Goal: Communication & Community: Share content

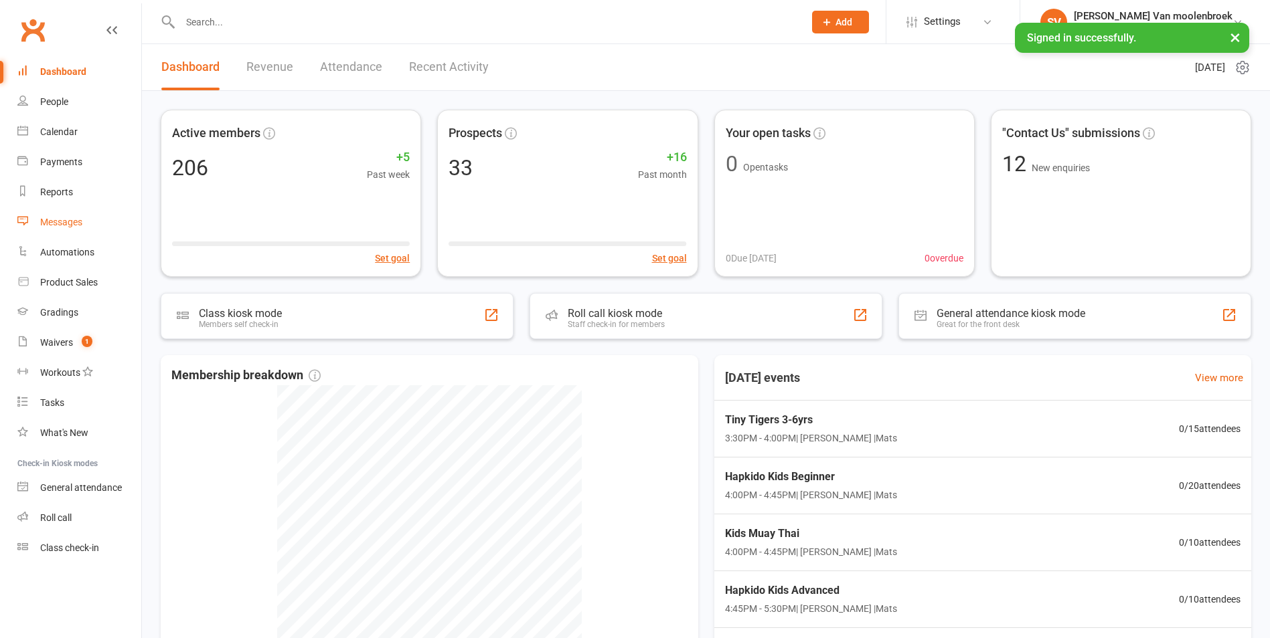
click at [81, 221] on div "Messages" at bounding box center [61, 222] width 42 height 11
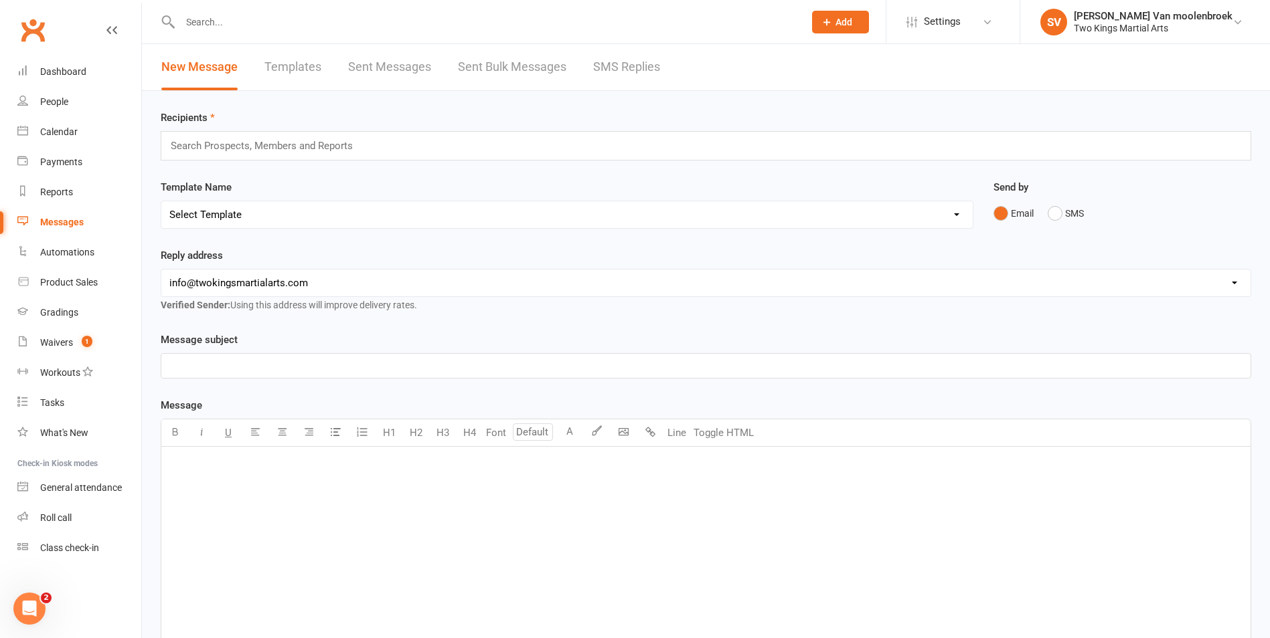
click at [207, 152] on input "text" at bounding box center [267, 145] width 196 height 17
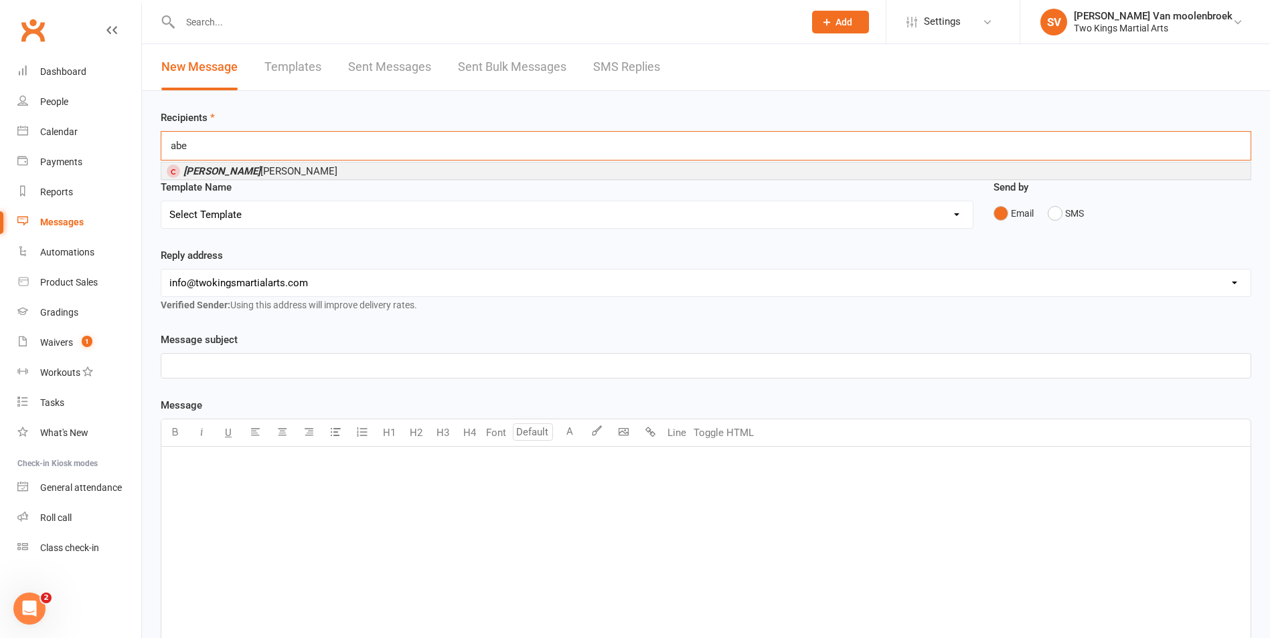
type input "abe"
click at [218, 172] on span "[PERSON_NAME]" at bounding box center [260, 171] width 154 height 12
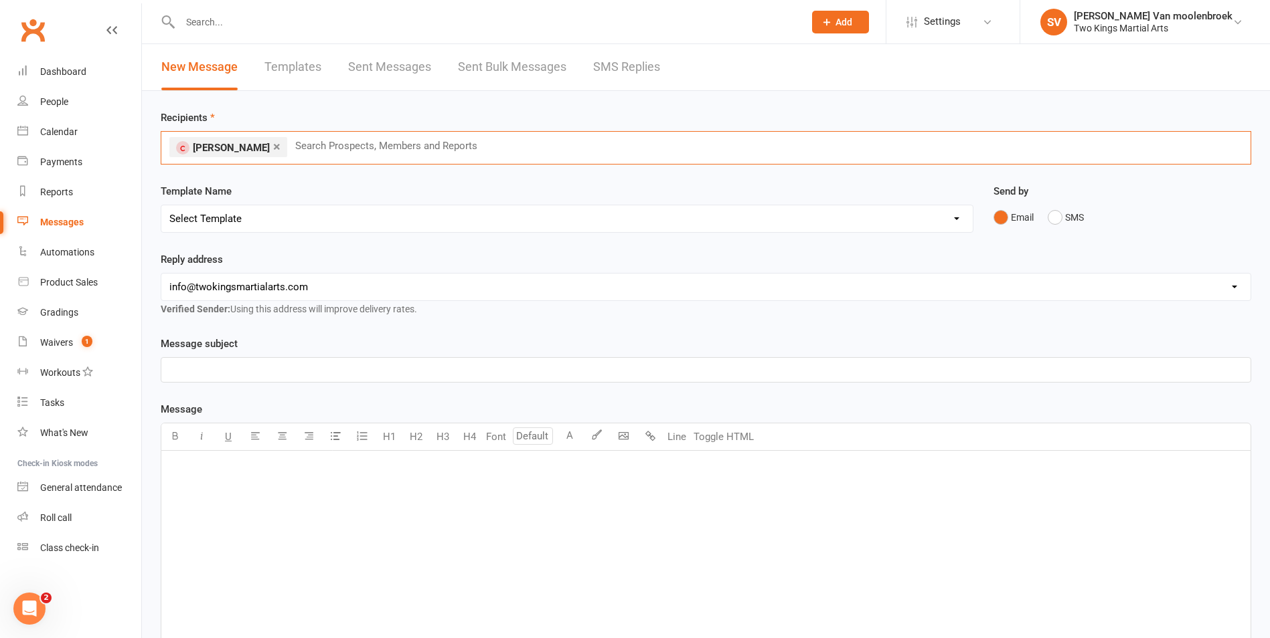
click at [191, 377] on p "﻿" at bounding box center [705, 370] width 1073 height 16
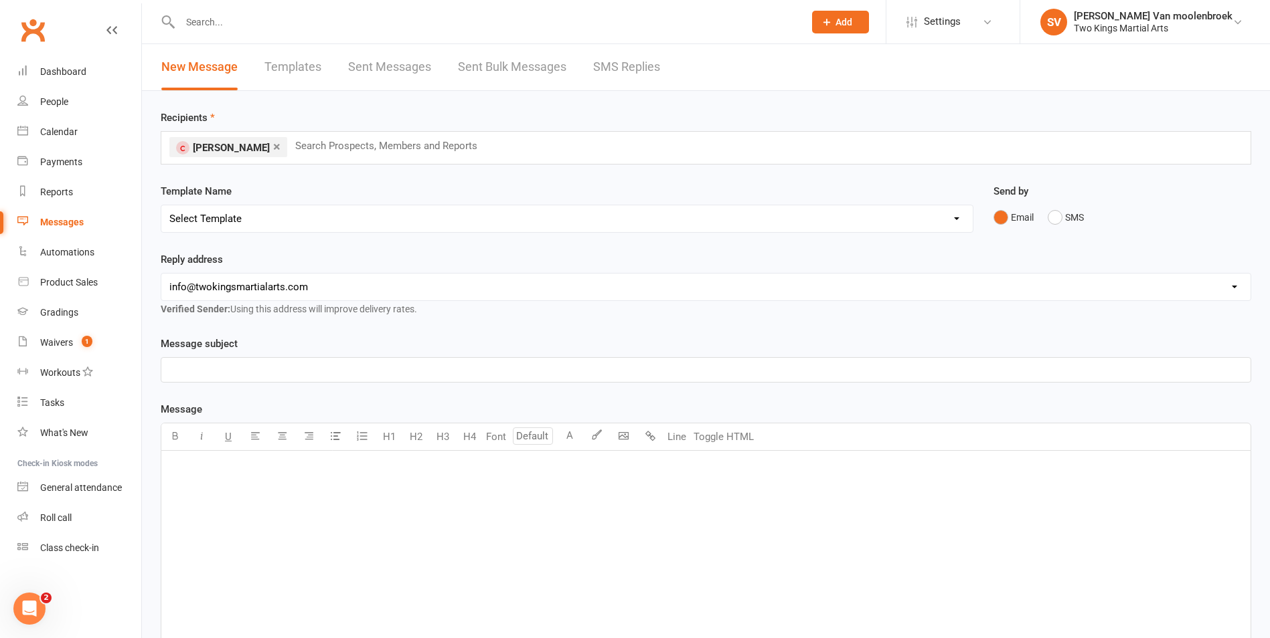
click at [181, 473] on p "﻿" at bounding box center [705, 468] width 1073 height 16
click at [206, 363] on p "﻿" at bounding box center [705, 370] width 1073 height 16
click at [347, 482] on div "﻿" at bounding box center [705, 551] width 1089 height 201
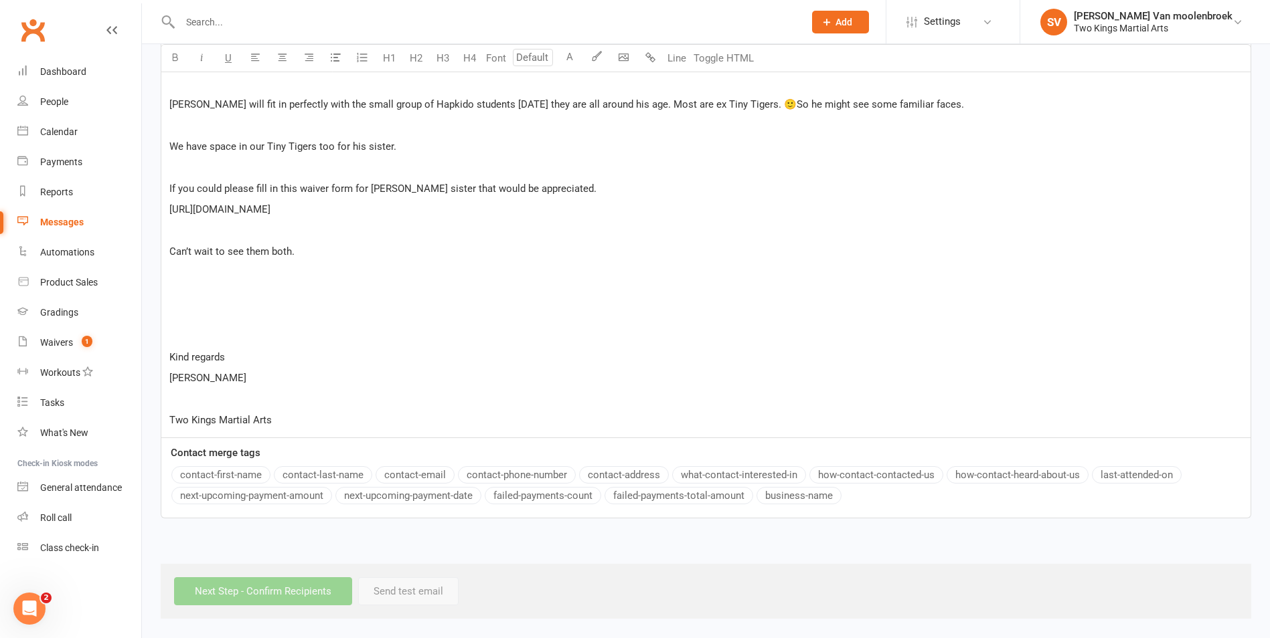
click at [352, 207] on p "[URL][DOMAIN_NAME]" at bounding box center [705, 209] width 1073 height 16
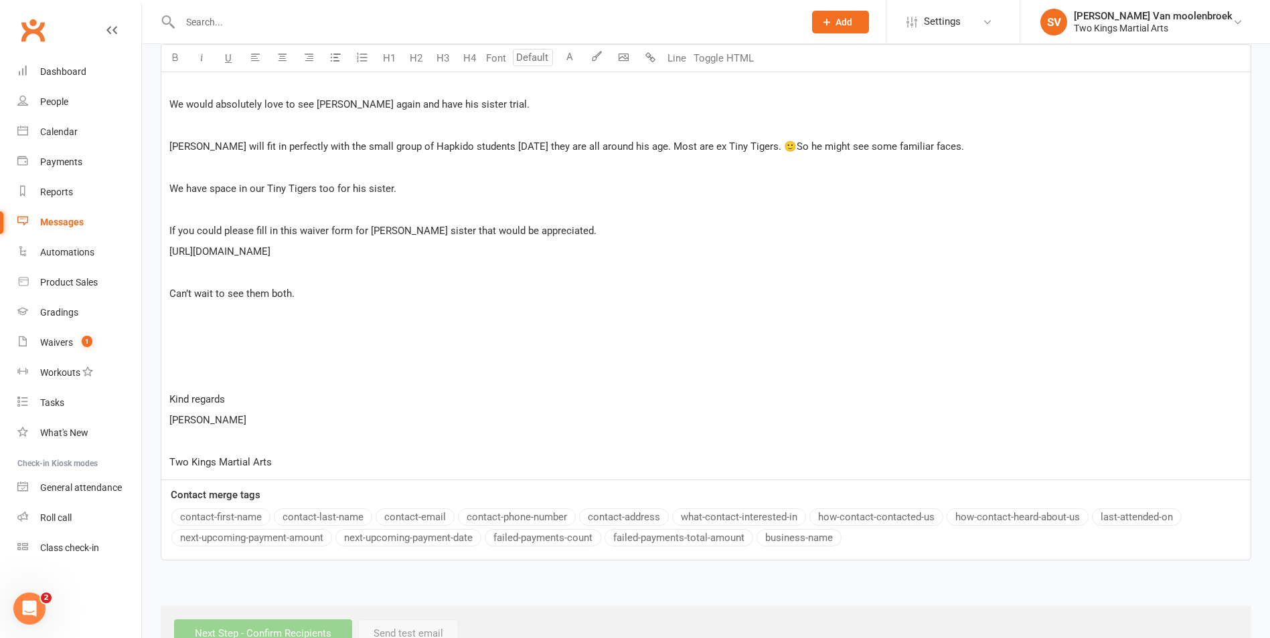
scroll to position [315, 0]
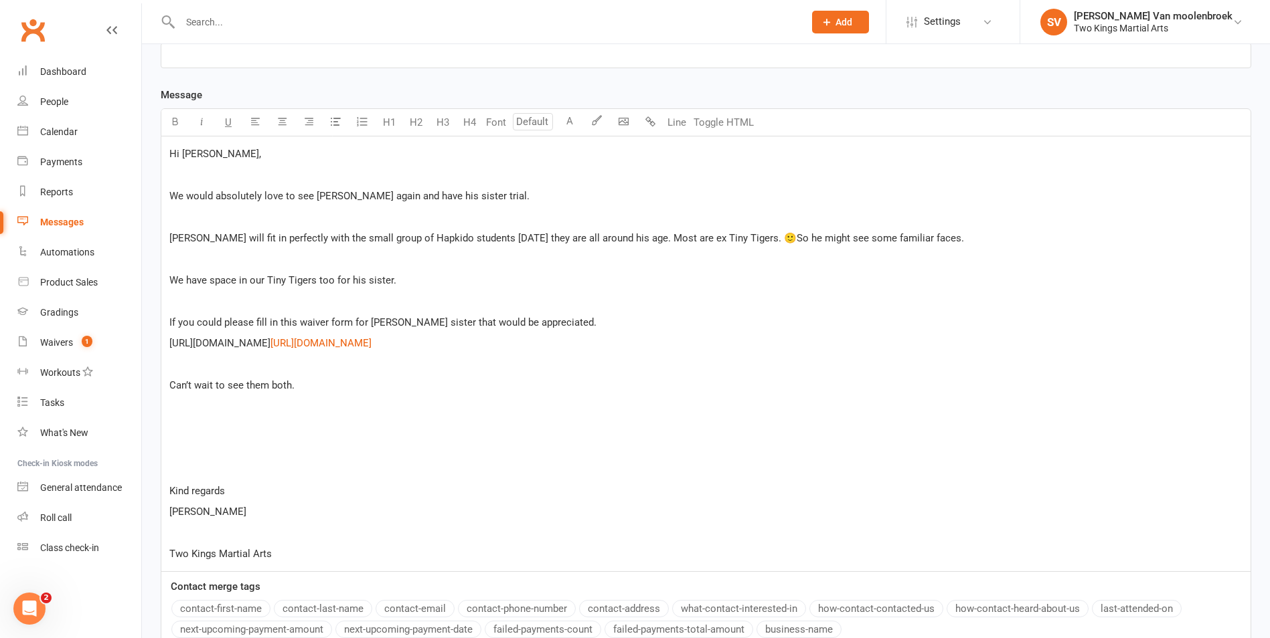
drag, startPoint x: 339, startPoint y: 344, endPoint x: 171, endPoint y: 345, distance: 168.0
click at [171, 345] on span "[URL][DOMAIN_NAME]" at bounding box center [219, 343] width 101 height 12
click at [592, 331] on div "Hi [PERSON_NAME], ﻿ We would absolutely love to see [PERSON_NAME] again and hav…" at bounding box center [705, 354] width 1089 height 435
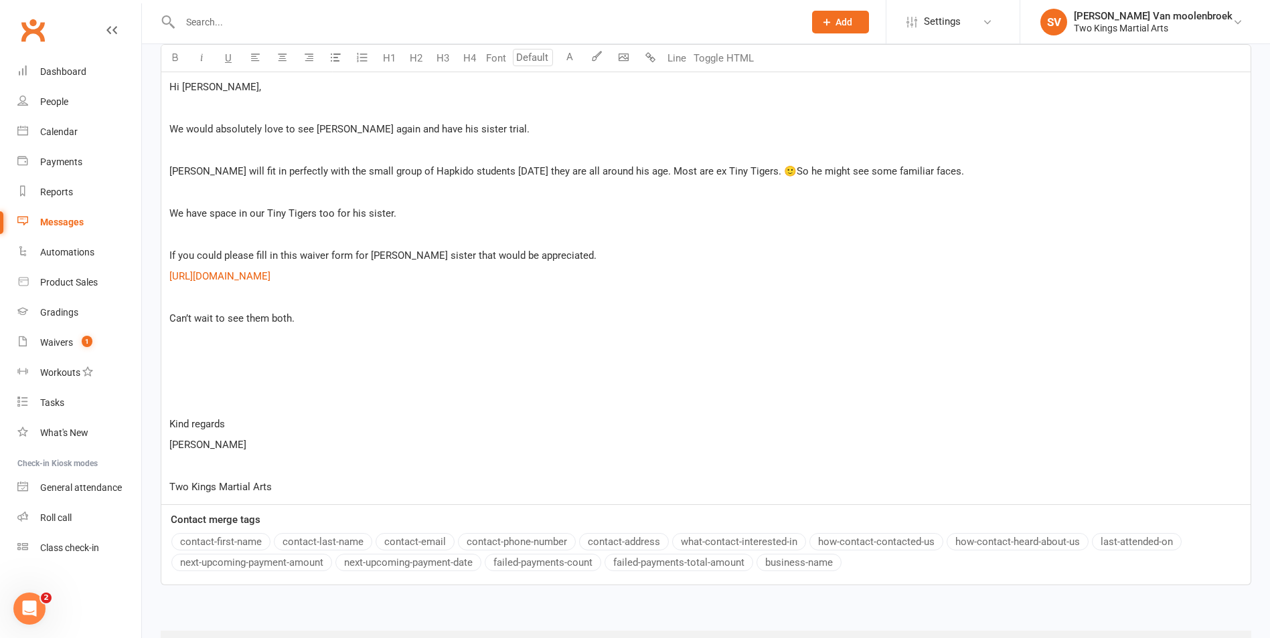
click at [179, 403] on p "﻿" at bounding box center [705, 403] width 1073 height 16
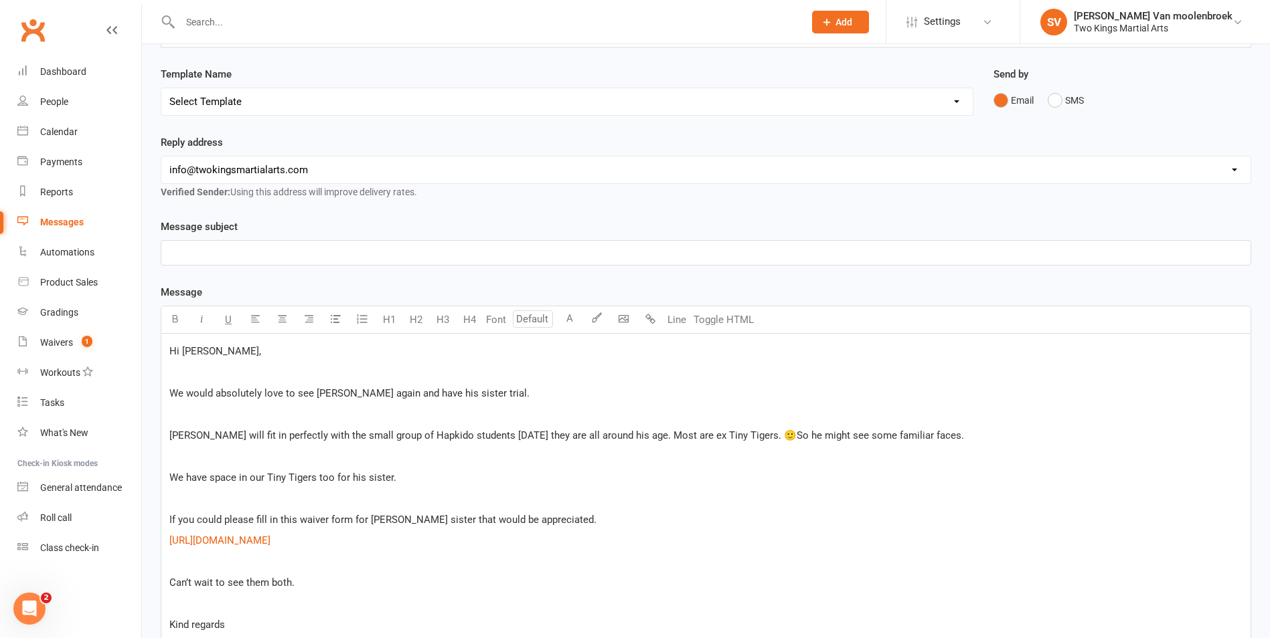
scroll to position [0, 0]
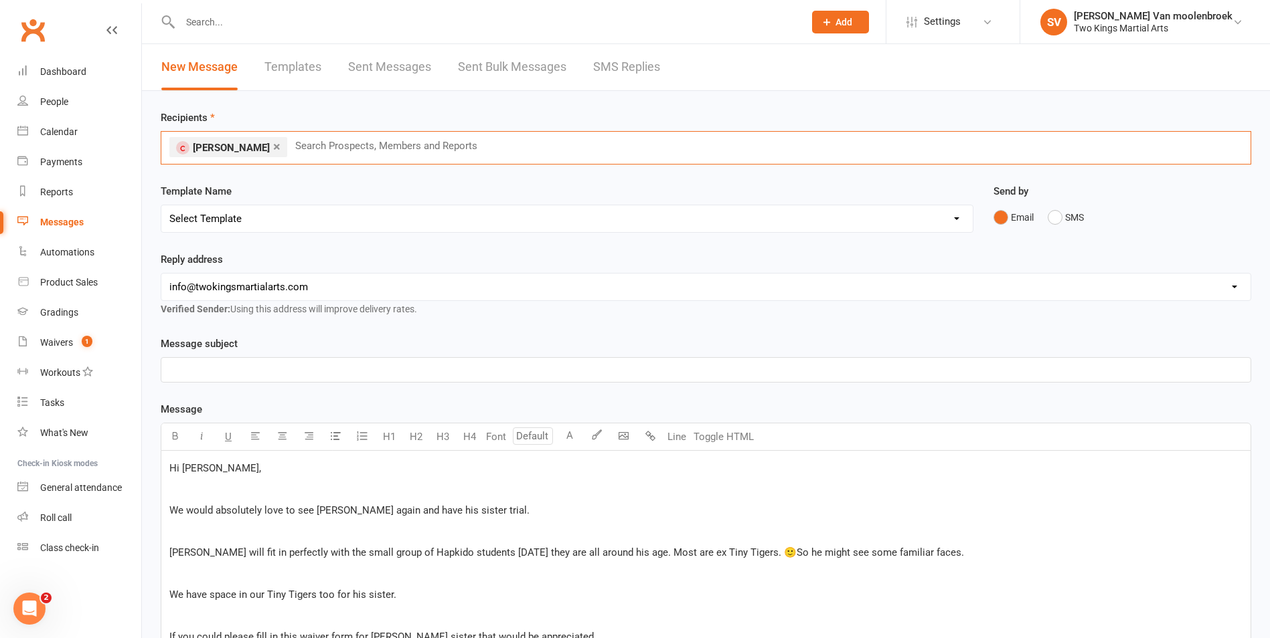
click at [318, 144] on input "text" at bounding box center [392, 145] width 196 height 17
click at [309, 152] on input "text" at bounding box center [392, 145] width 196 height 17
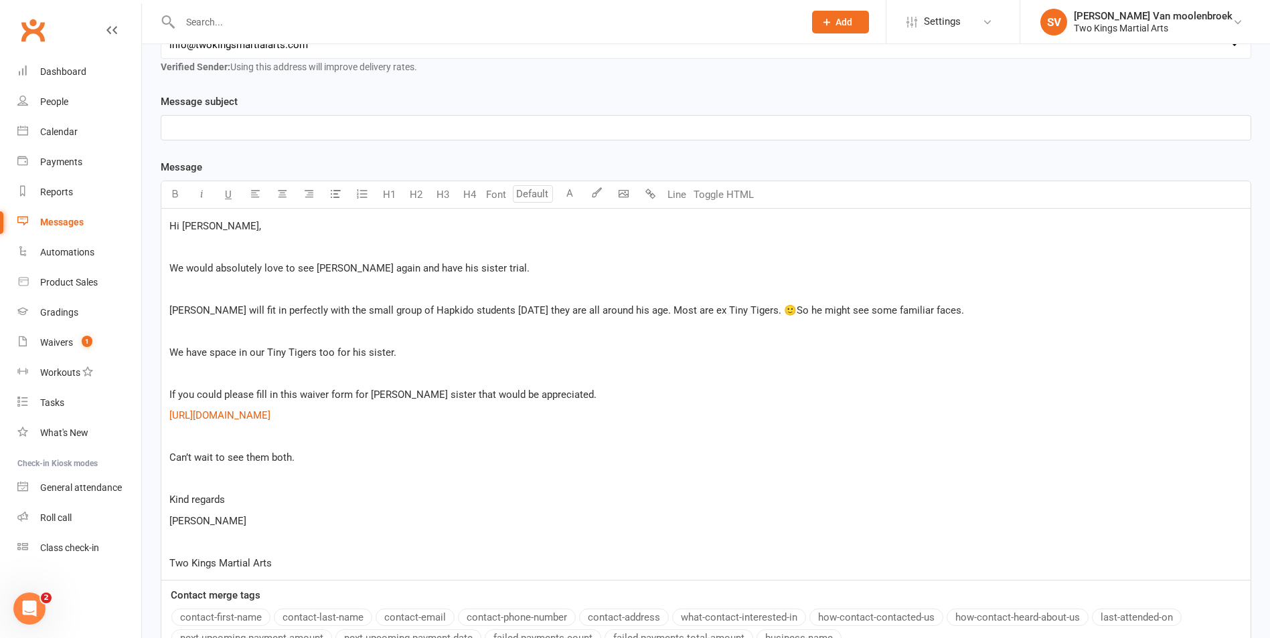
scroll to position [385, 0]
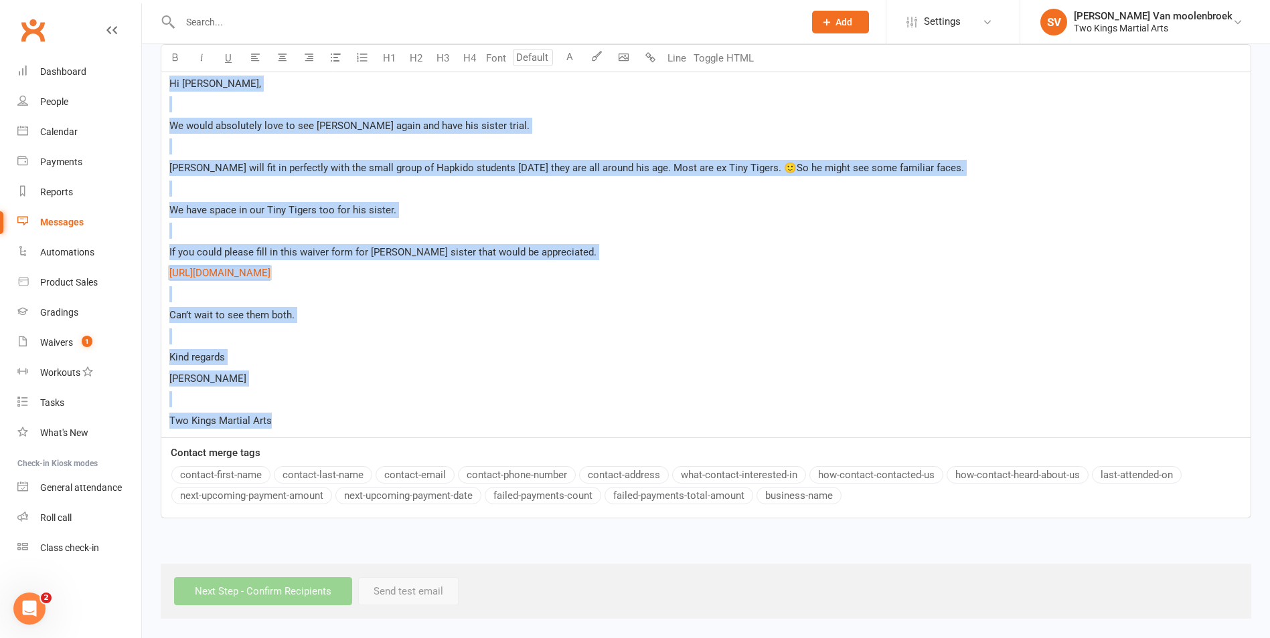
drag, startPoint x: 303, startPoint y: 416, endPoint x: 130, endPoint y: 50, distance: 405.4
click at [130, 50] on ui-view "Prospect Member Non-attending contact Class / event Appointment Grading event T…" at bounding box center [635, 119] width 1270 height 1001
copy div "Hi [PERSON_NAME], ﻿ We would absolutely love to see [PERSON_NAME] again and hav…"
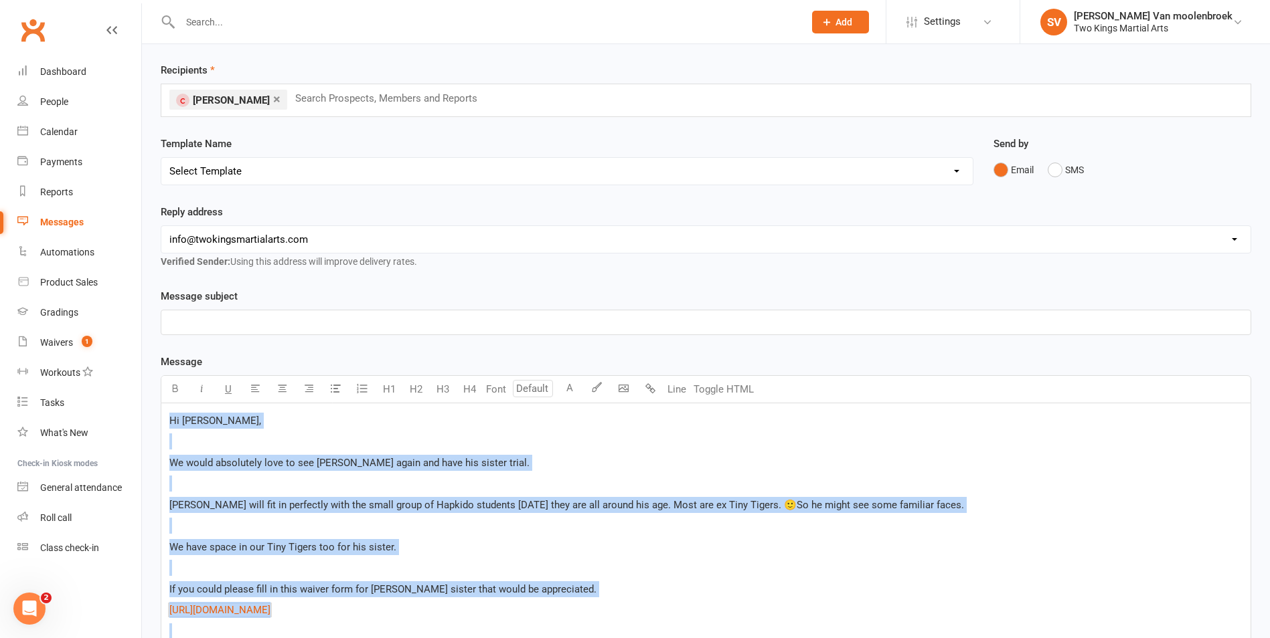
scroll to position [0, 0]
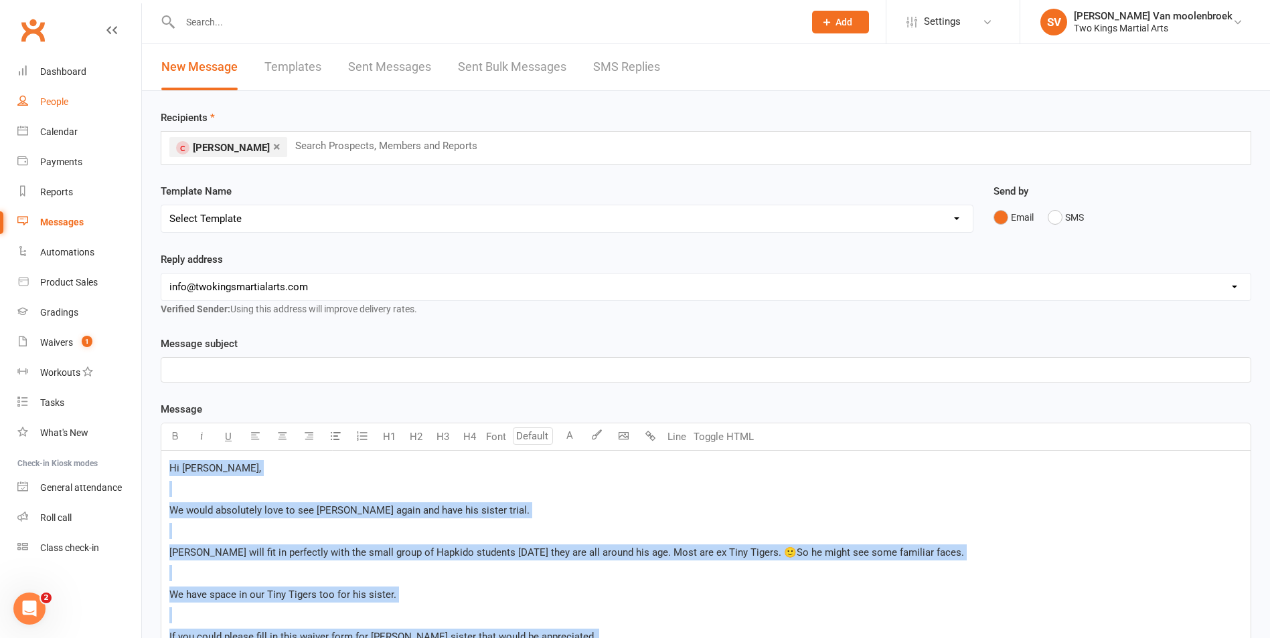
click at [66, 100] on div "People" at bounding box center [54, 101] width 28 height 11
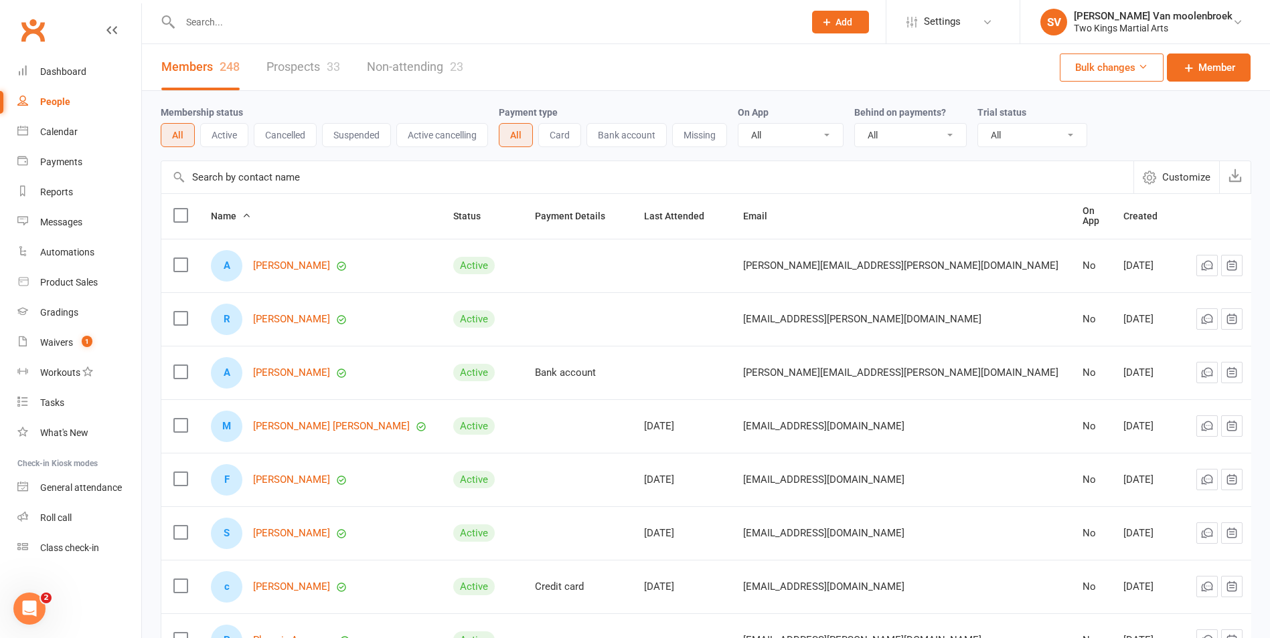
click at [227, 28] on input "text" at bounding box center [485, 22] width 618 height 19
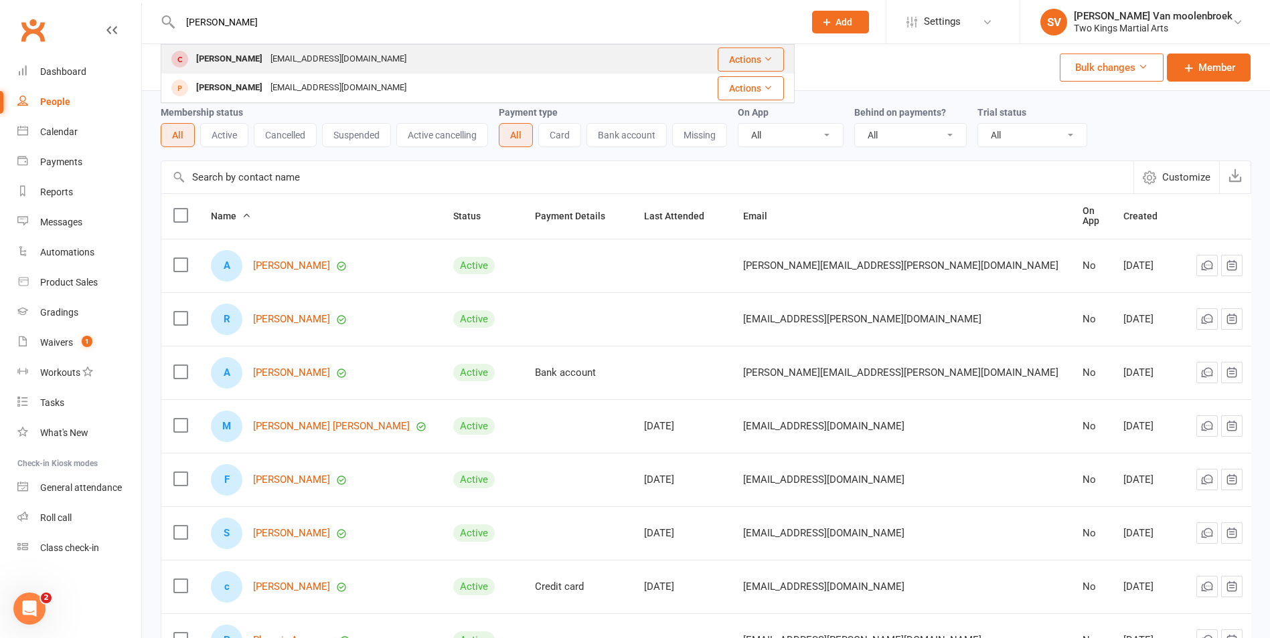
type input "[PERSON_NAME]"
click at [245, 56] on div "[PERSON_NAME]" at bounding box center [229, 59] width 74 height 19
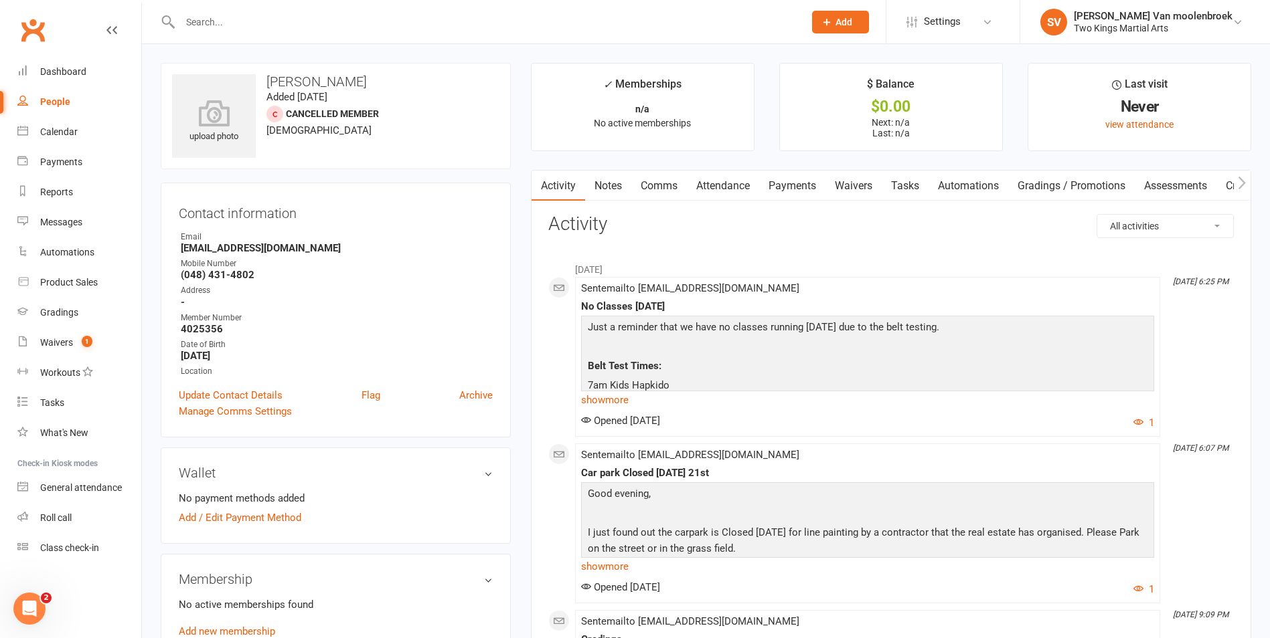
click at [663, 188] on link "Comms" at bounding box center [659, 186] width 56 height 31
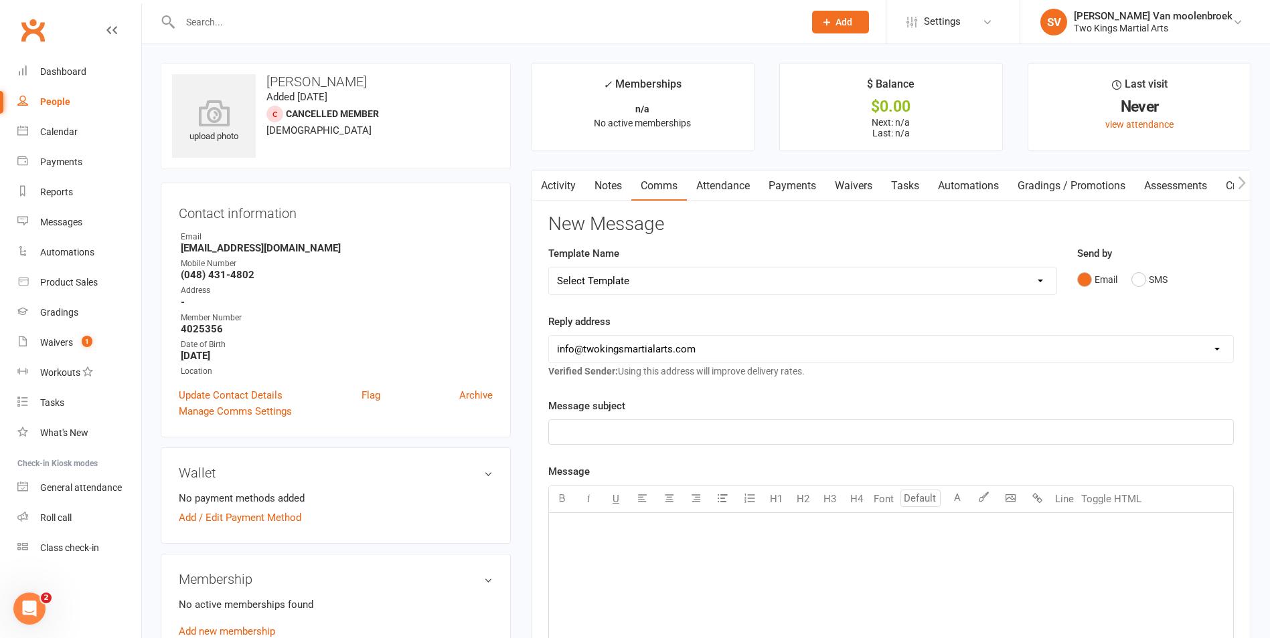
click at [591, 536] on p "﻿" at bounding box center [891, 530] width 668 height 16
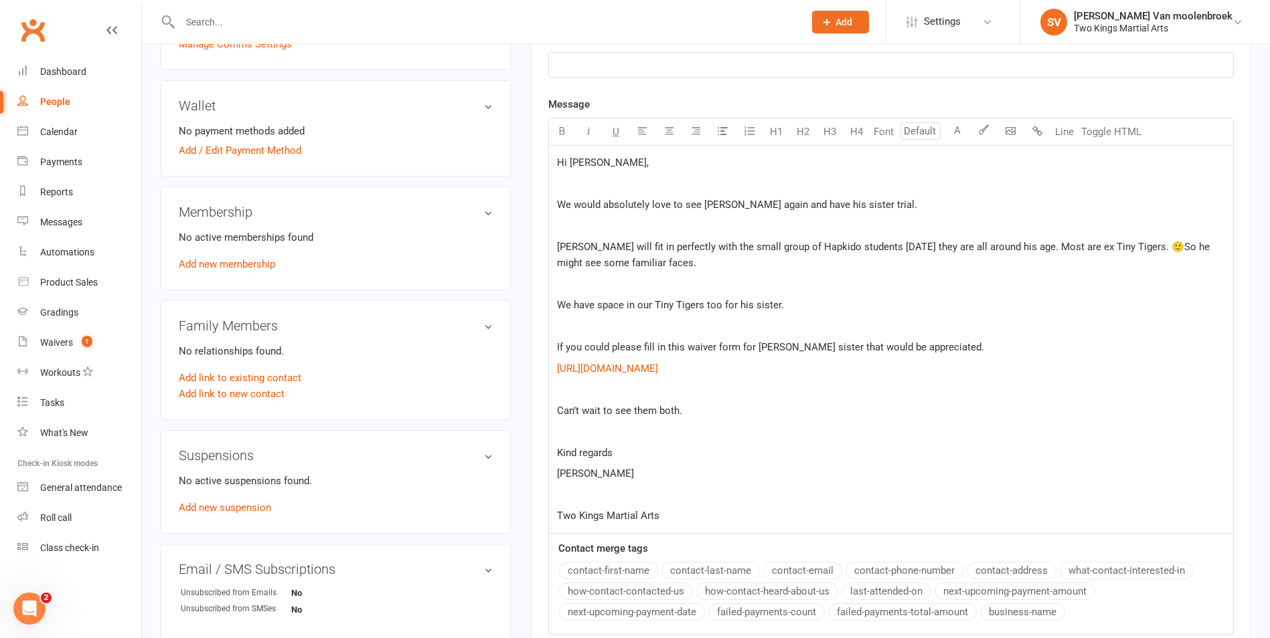
scroll to position [364, 0]
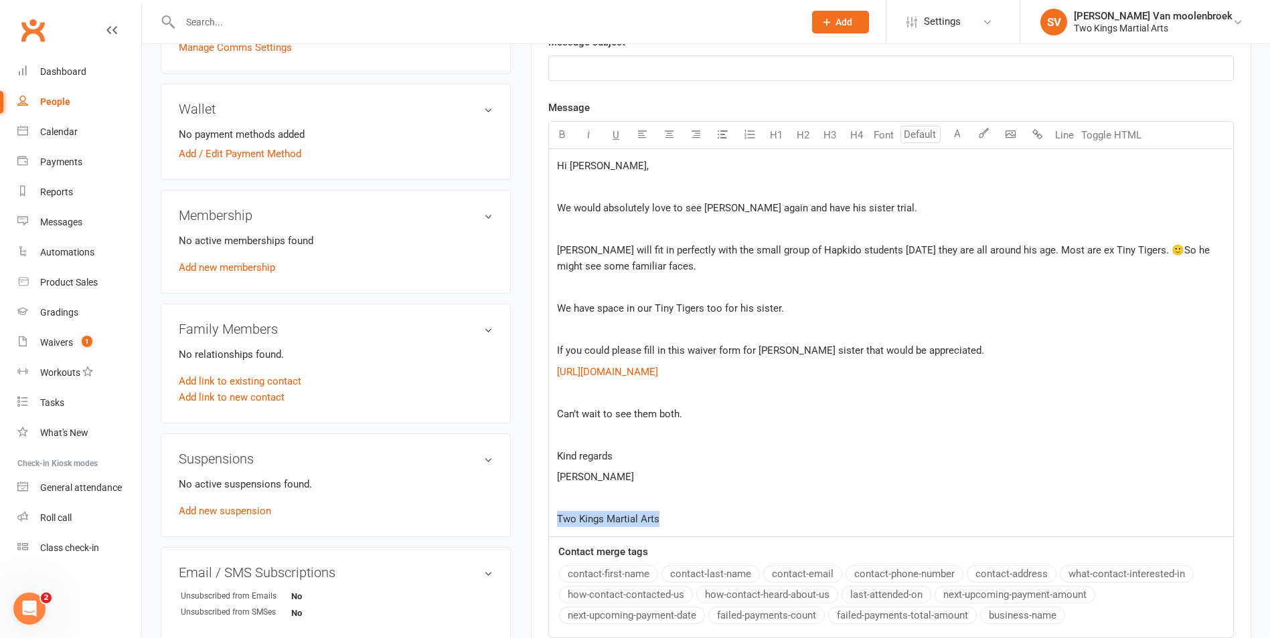
drag, startPoint x: 687, startPoint y: 515, endPoint x: 518, endPoint y: 515, distance: 168.7
click at [518, 515] on div "upload photo [PERSON_NAME] Added [DATE] Cancelled member [DEMOGRAPHIC_DATA] Con…" at bounding box center [706, 408] width 1110 height 1418
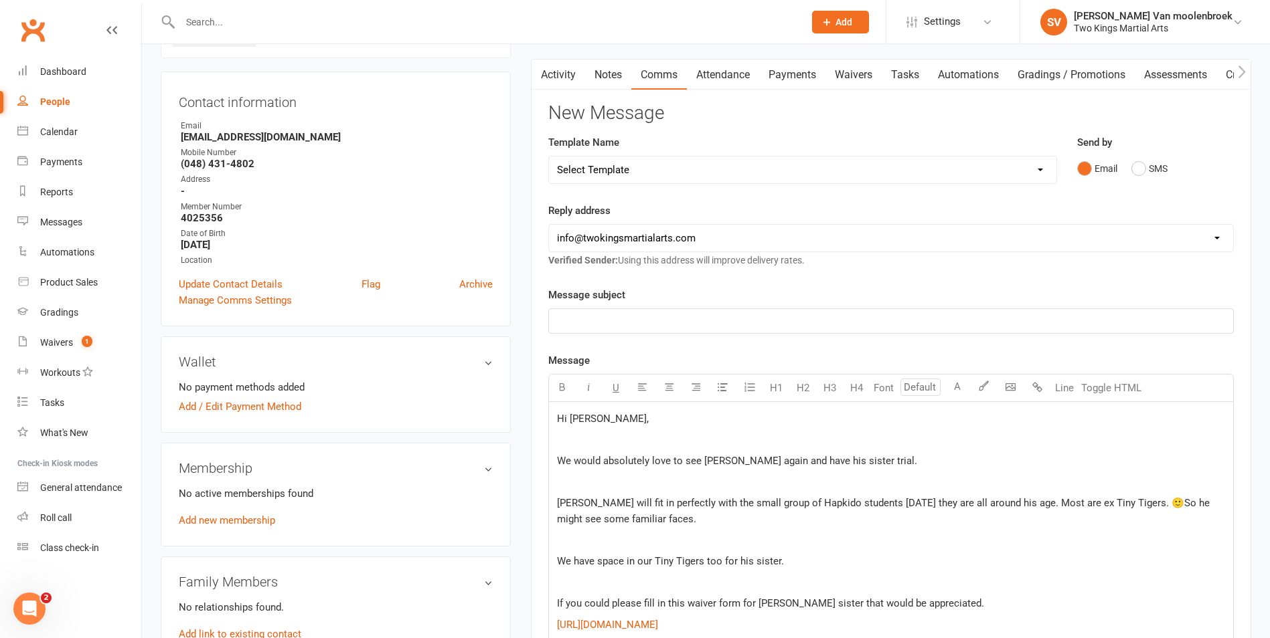
scroll to position [134, 0]
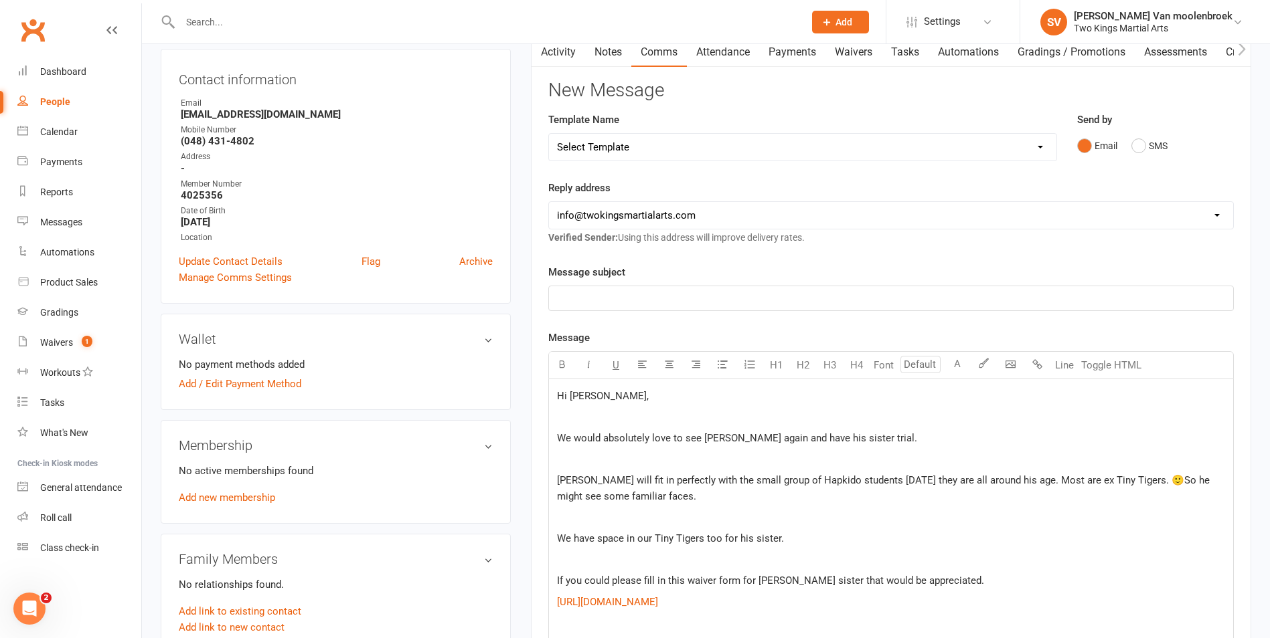
click at [616, 297] on p "﻿" at bounding box center [891, 298] width 668 height 16
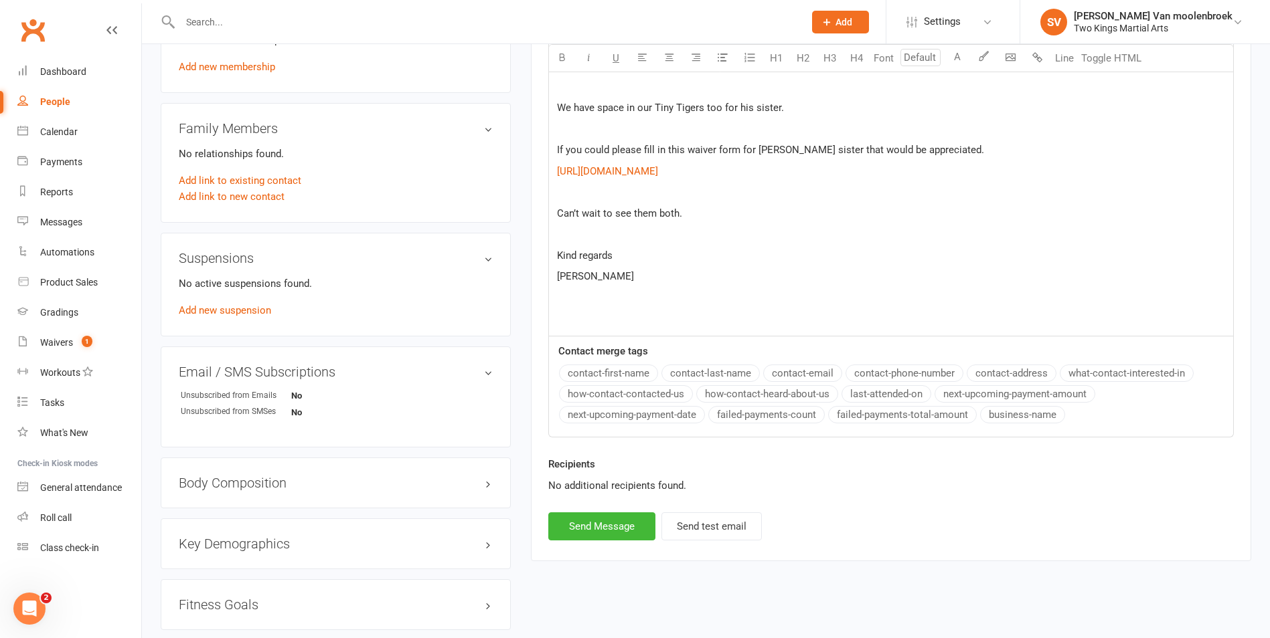
click at [886, 442] on div "New Message Template Name Select Template [SMS] [Default template - review befo…" at bounding box center [890, 94] width 685 height 891
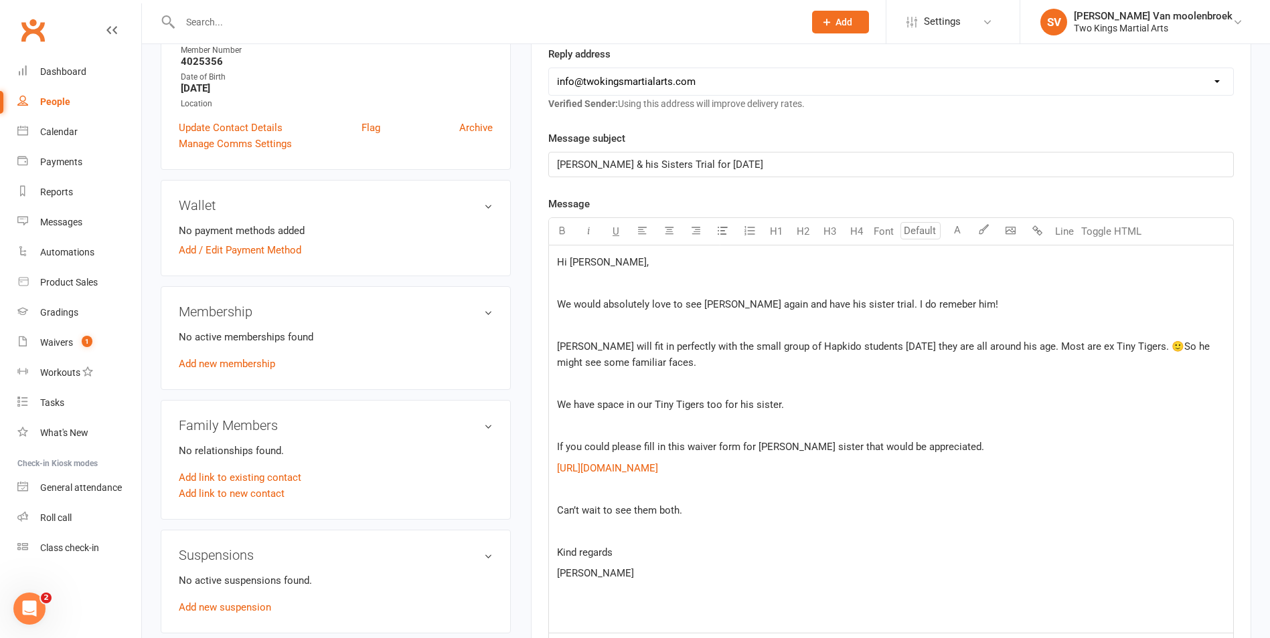
scroll to position [602, 0]
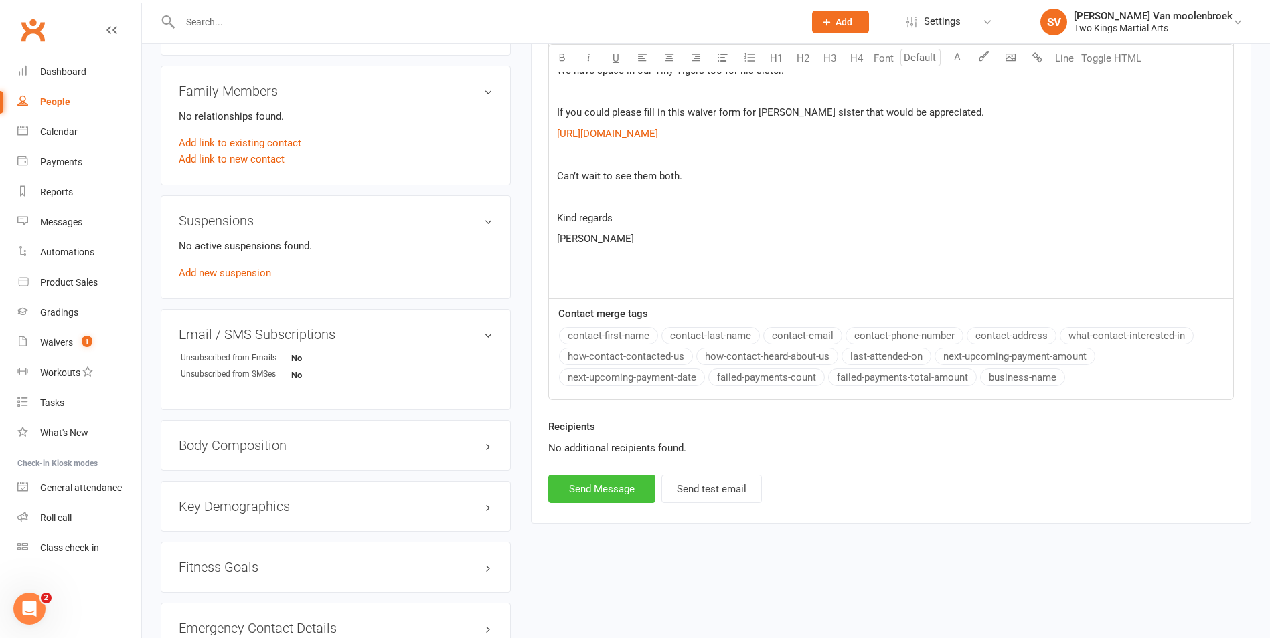
click at [614, 495] on button "Send Message" at bounding box center [601, 489] width 107 height 28
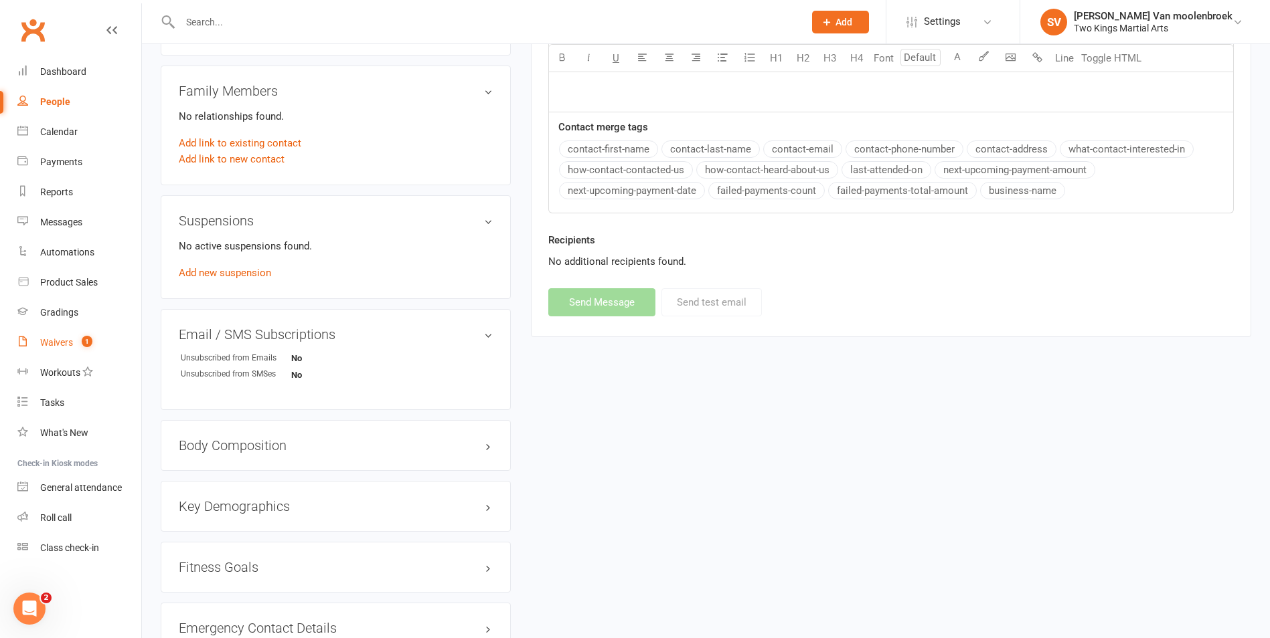
drag, startPoint x: 52, startPoint y: 335, endPoint x: 438, endPoint y: 247, distance: 396.8
click at [52, 335] on link "Waivers 1" at bounding box center [79, 343] width 124 height 30
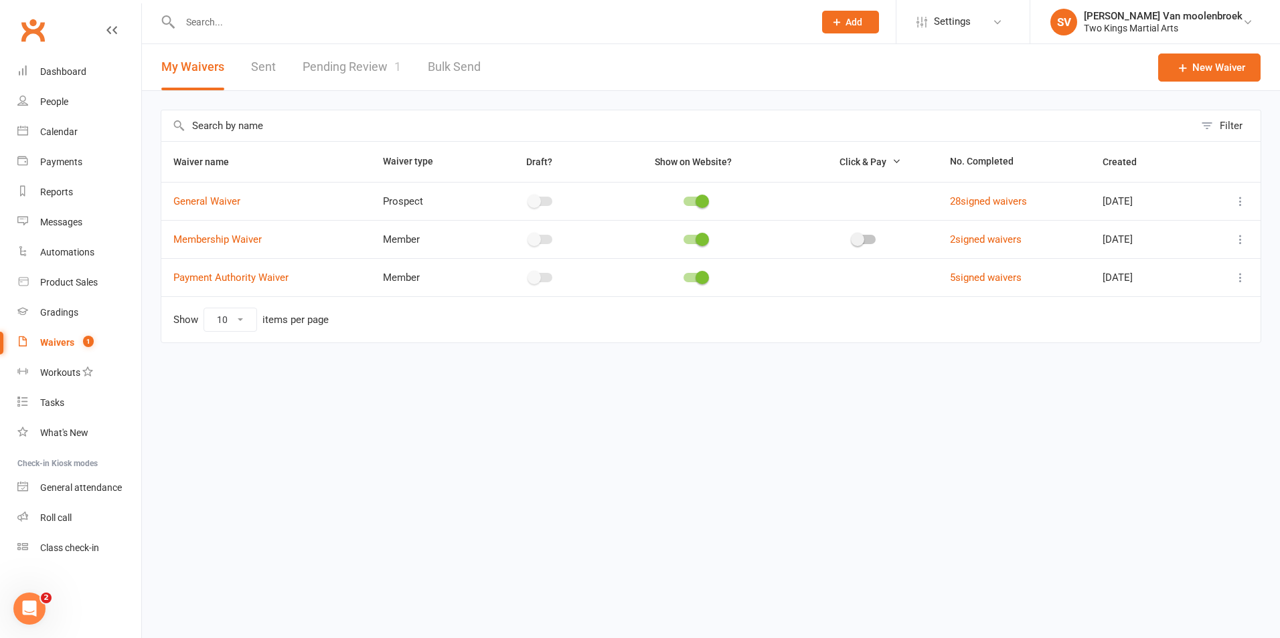
click at [351, 71] on link "Pending Review 1" at bounding box center [352, 67] width 98 height 46
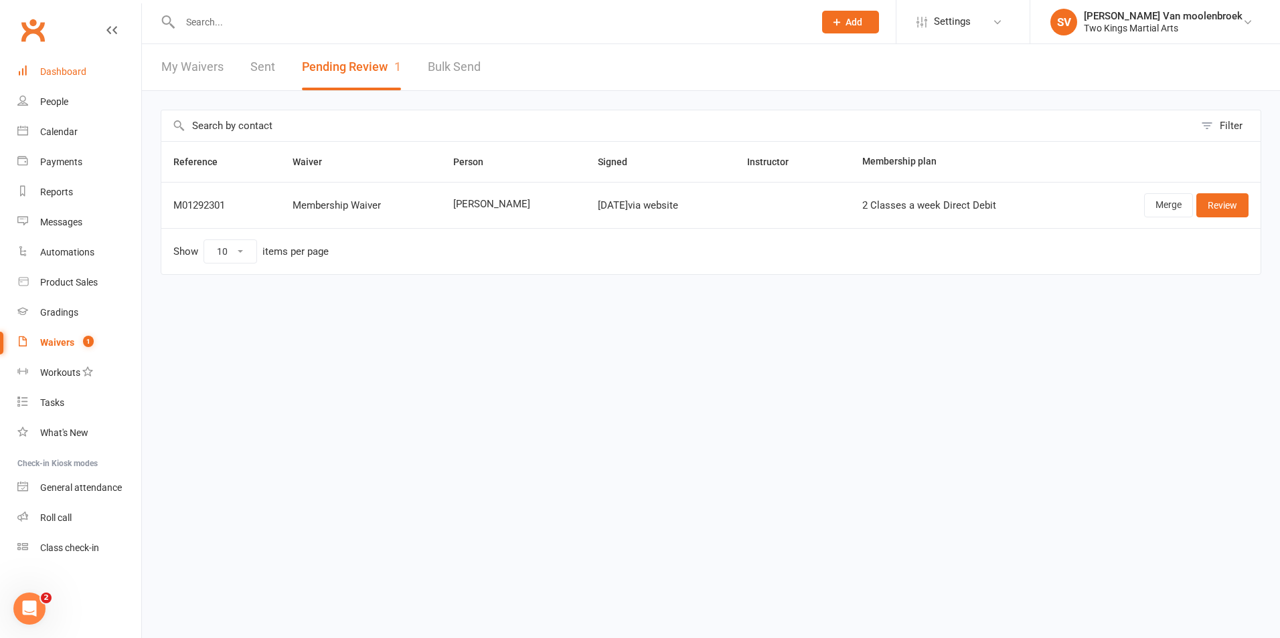
click at [62, 84] on link "Dashboard" at bounding box center [79, 72] width 124 height 30
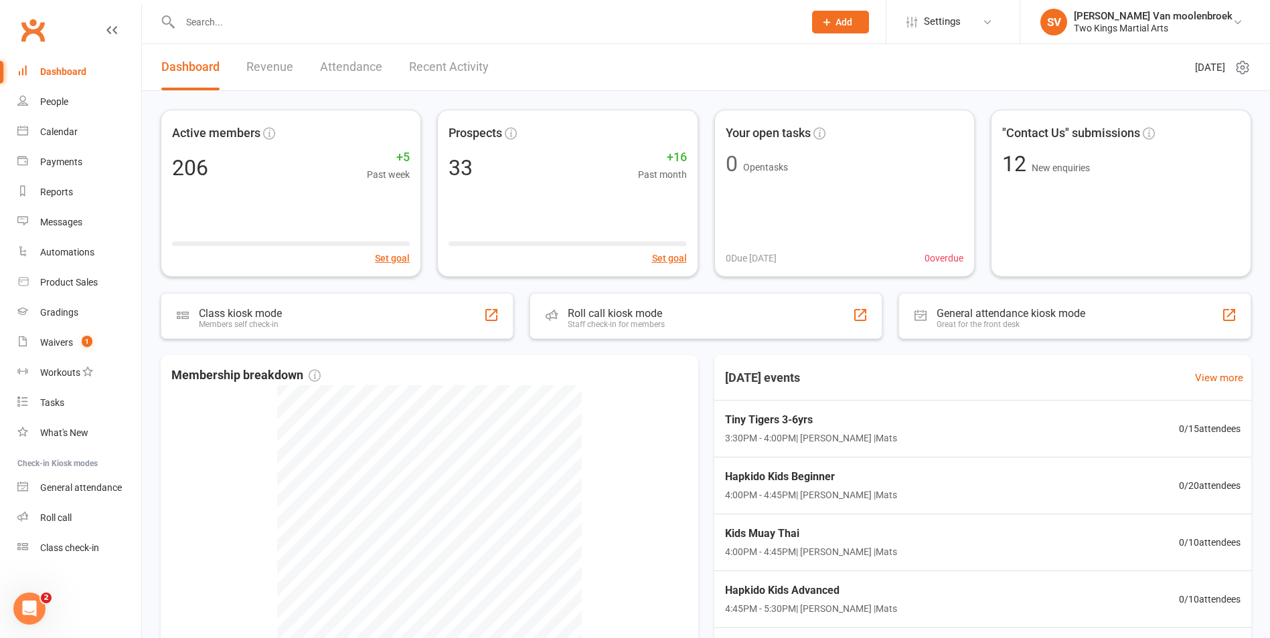
click at [224, 22] on input "text" at bounding box center [485, 22] width 618 height 19
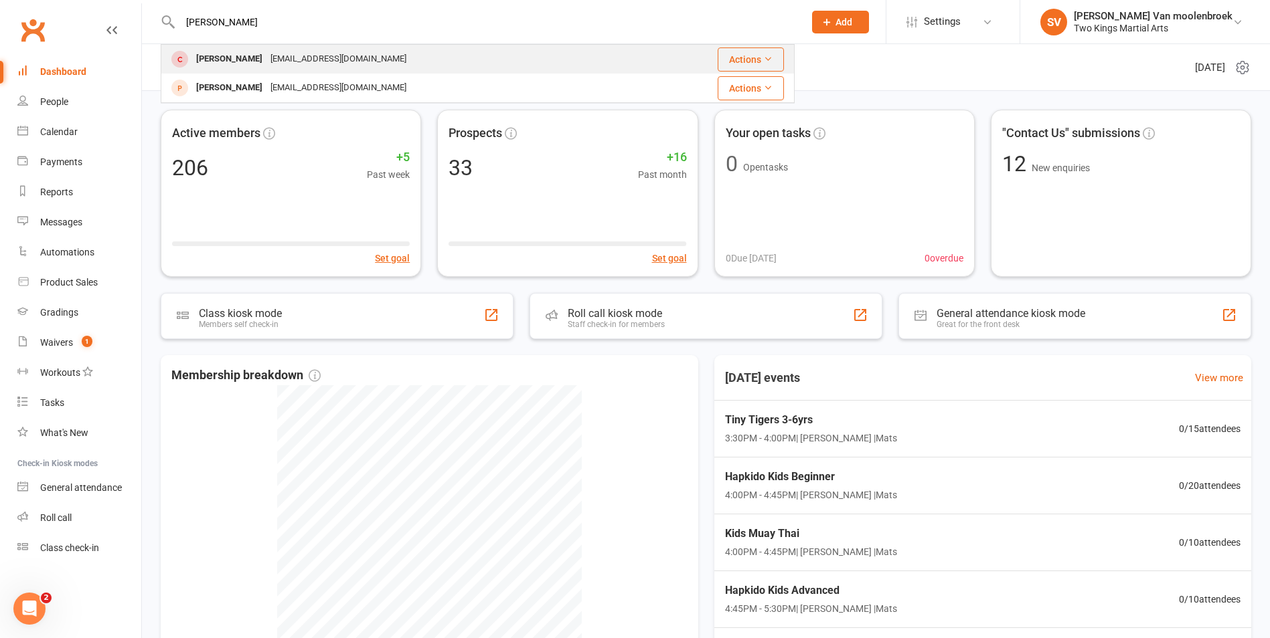
type input "[PERSON_NAME]"
click at [238, 58] on div "[PERSON_NAME]" at bounding box center [229, 59] width 74 height 19
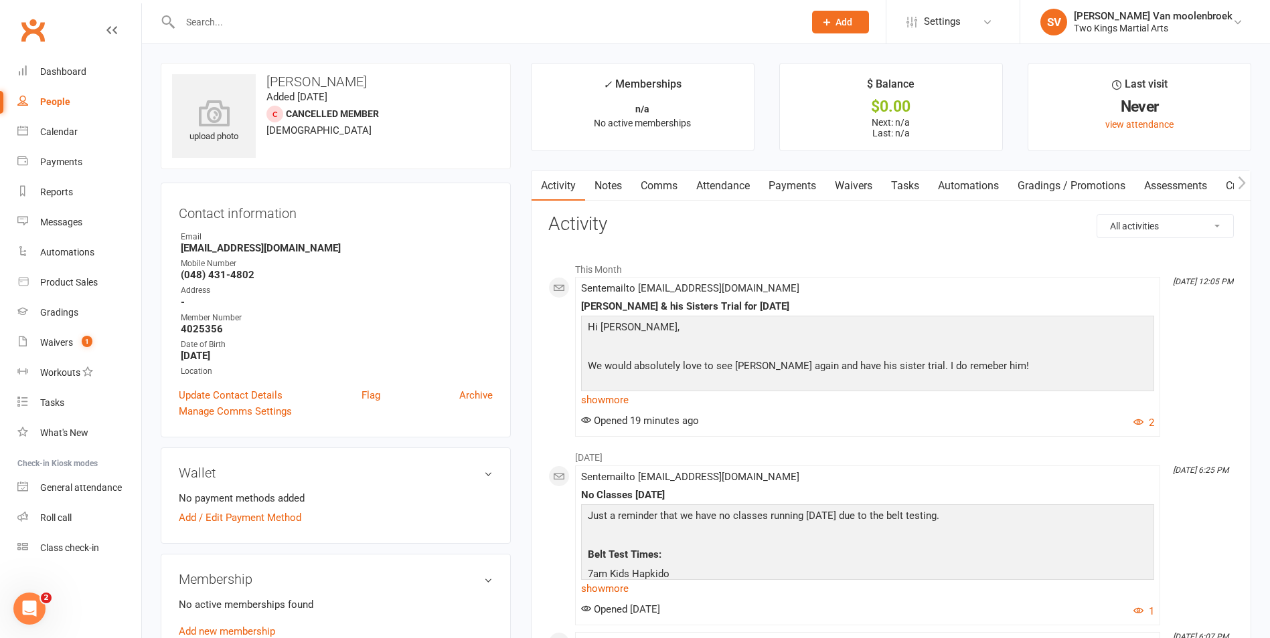
click at [652, 181] on link "Comms" at bounding box center [659, 186] width 56 height 31
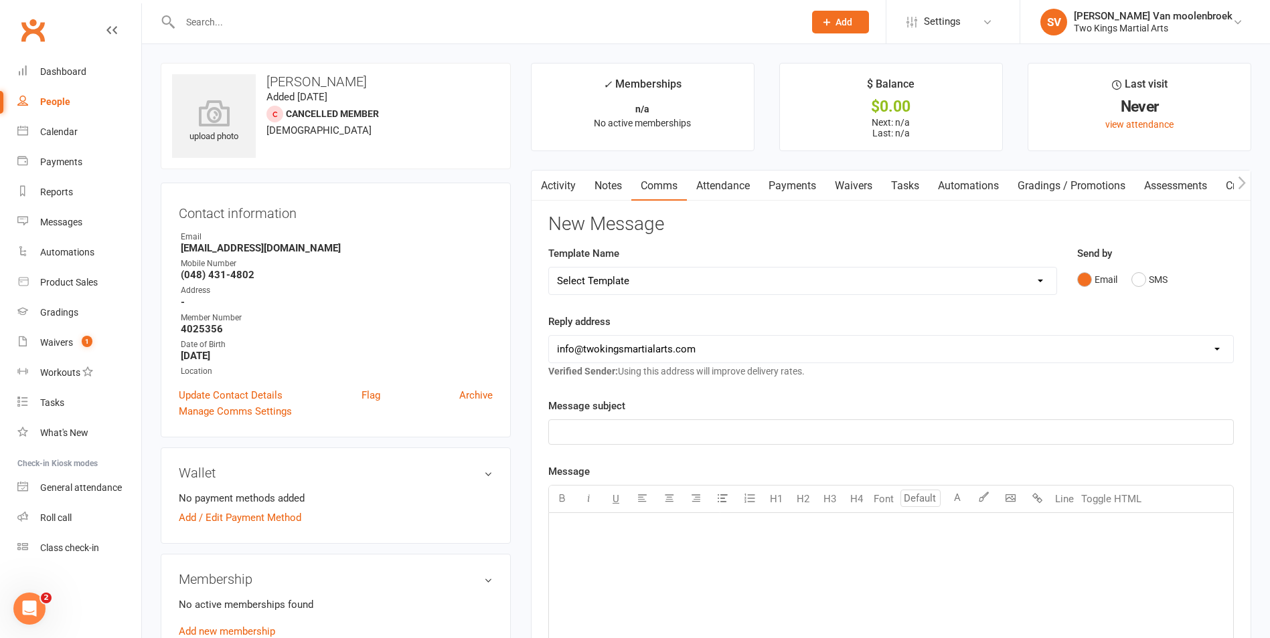
click at [575, 427] on p "﻿" at bounding box center [891, 432] width 668 height 16
click at [594, 524] on p "﻿" at bounding box center [891, 530] width 668 height 16
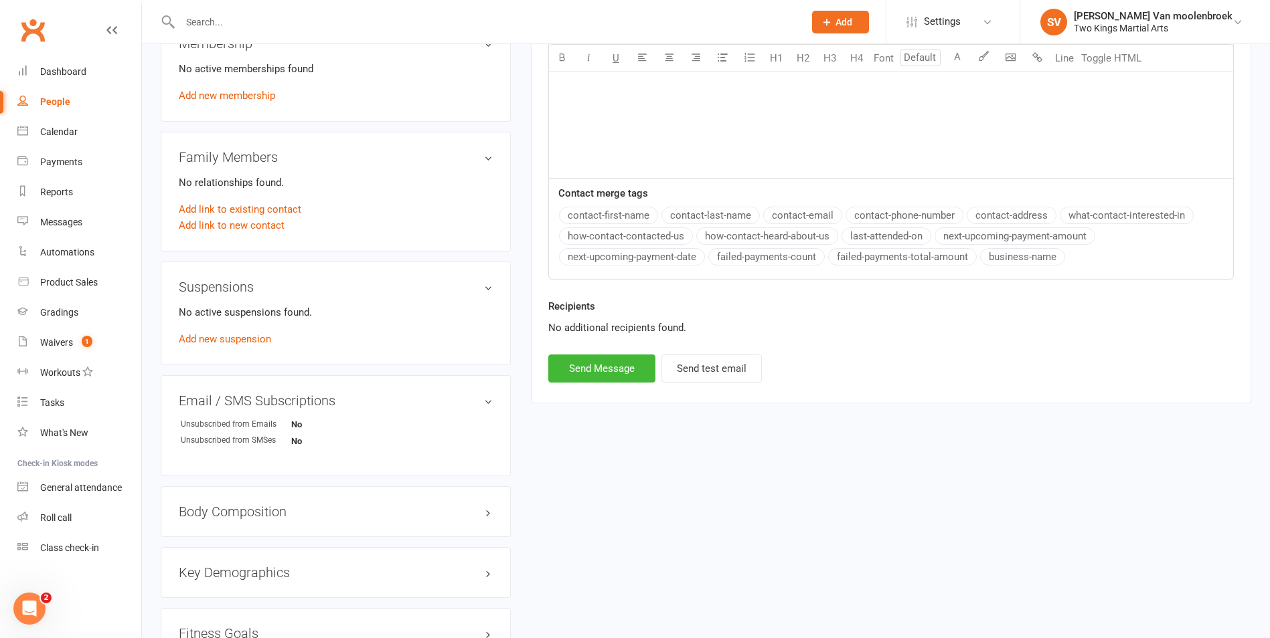
scroll to position [669, 0]
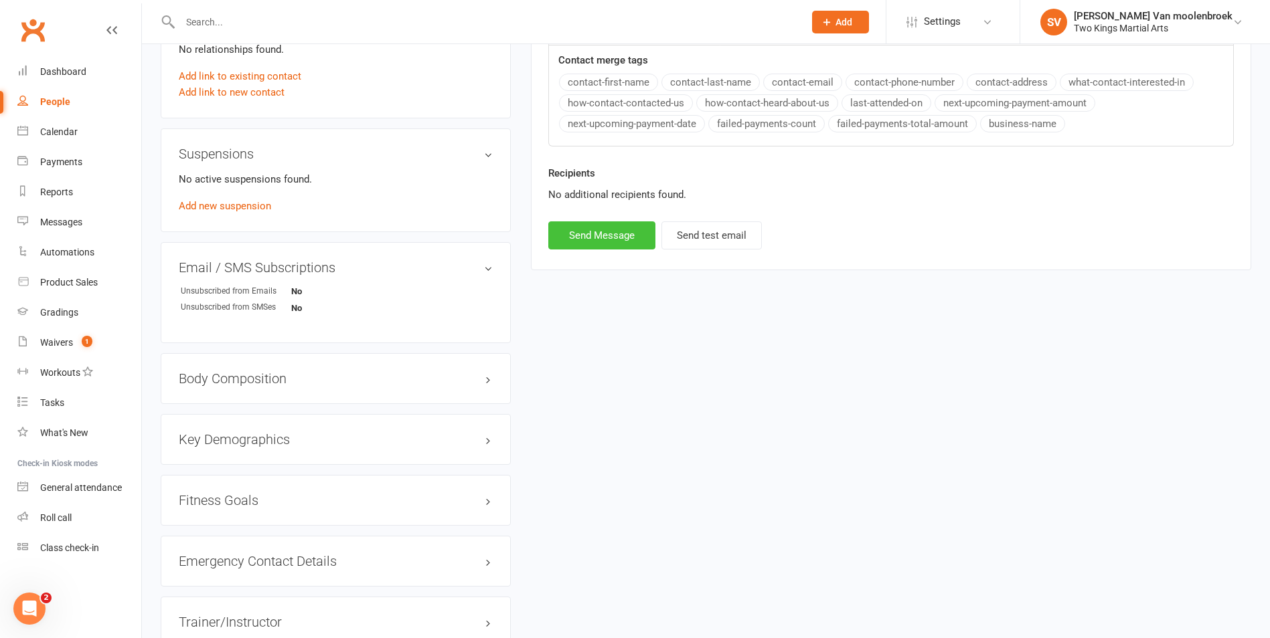
click at [592, 231] on button "Send Message" at bounding box center [601, 236] width 107 height 28
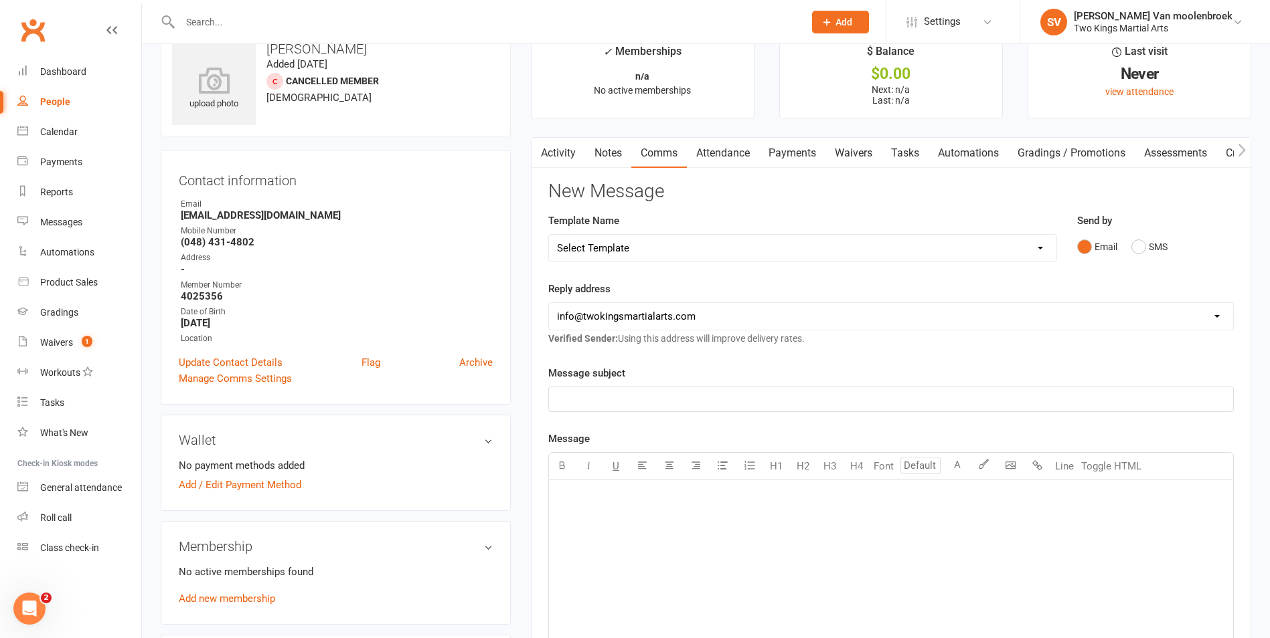
scroll to position [0, 0]
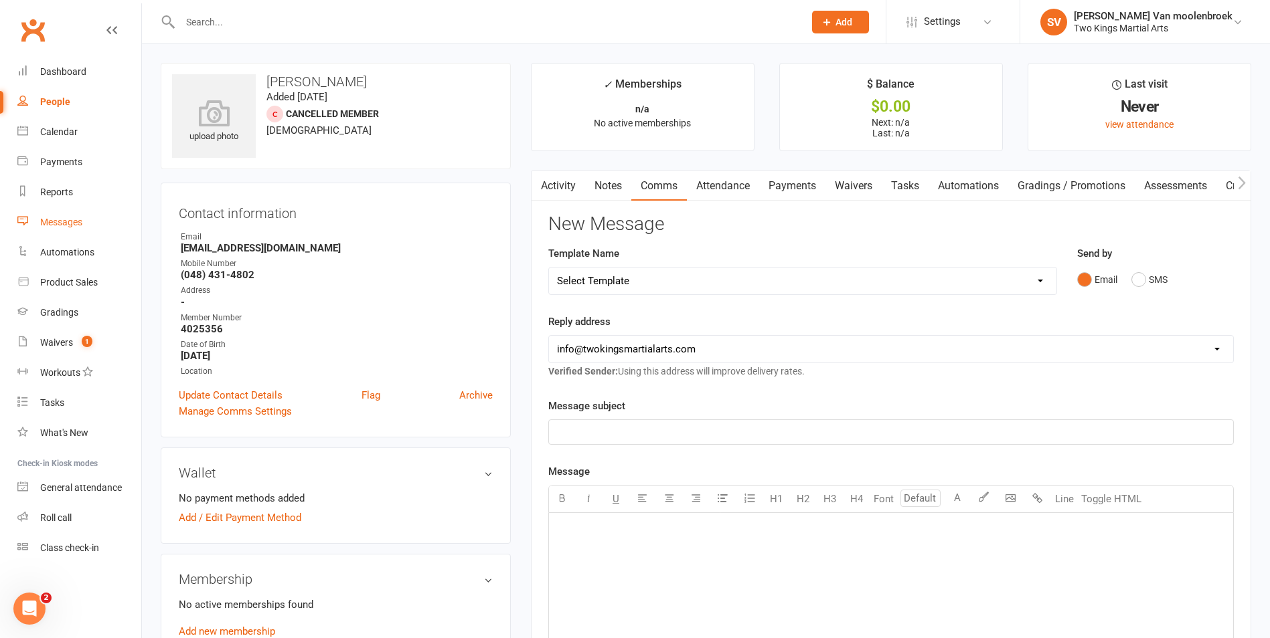
click at [71, 223] on div "Messages" at bounding box center [61, 222] width 42 height 11
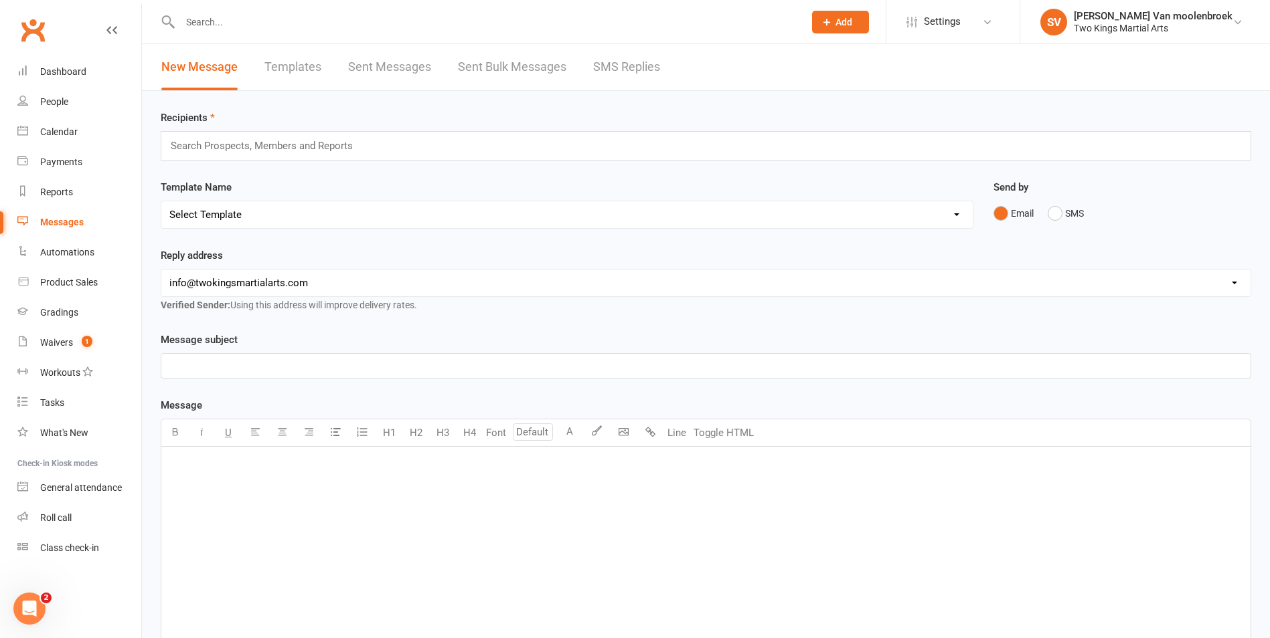
click at [270, 149] on input "text" at bounding box center [267, 145] width 196 height 17
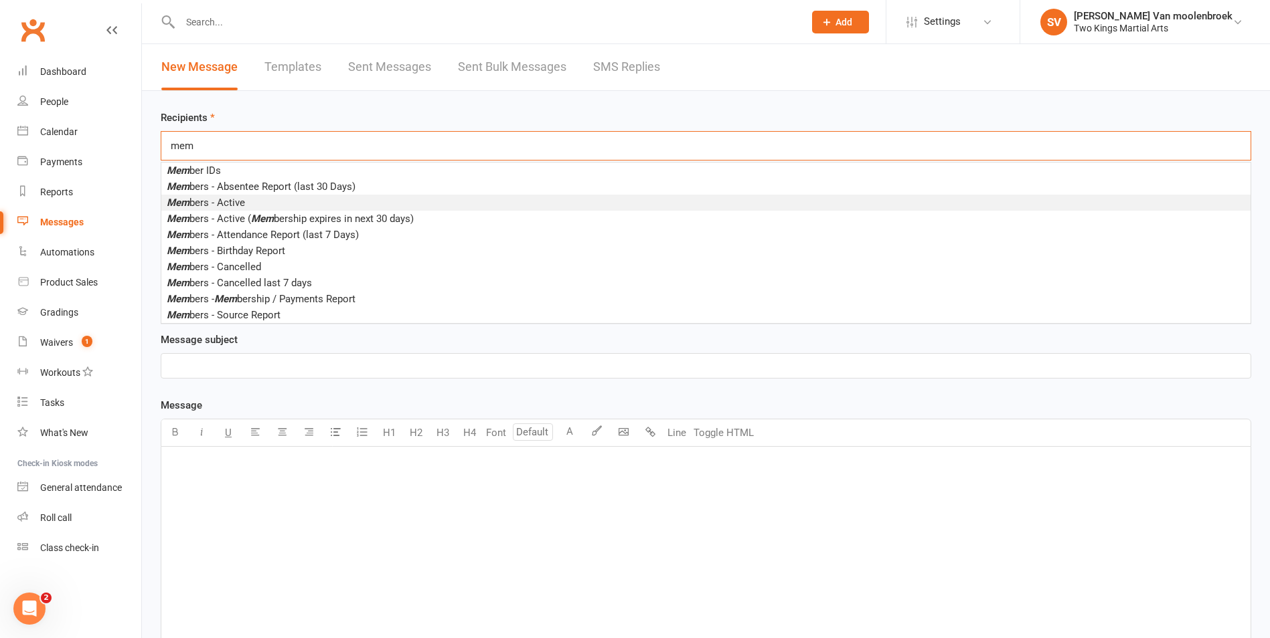
type input "mem"
click at [229, 195] on li "Mem bers - Active" at bounding box center [705, 203] width 1089 height 16
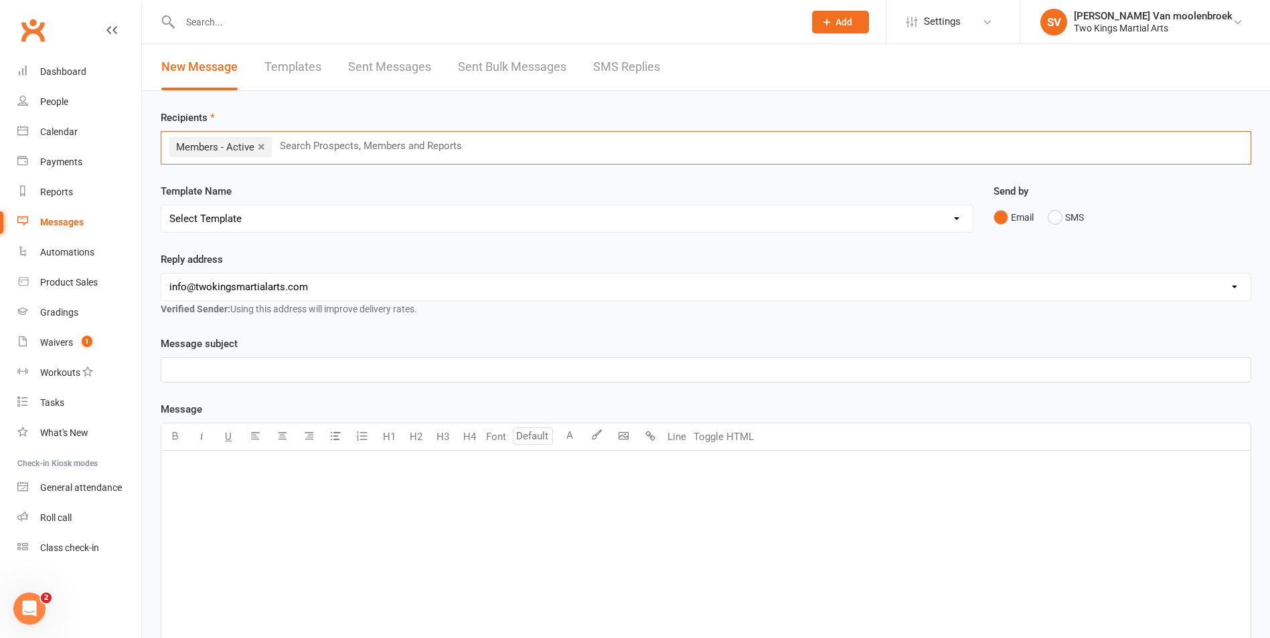
click at [199, 377] on p "﻿" at bounding box center [705, 370] width 1073 height 16
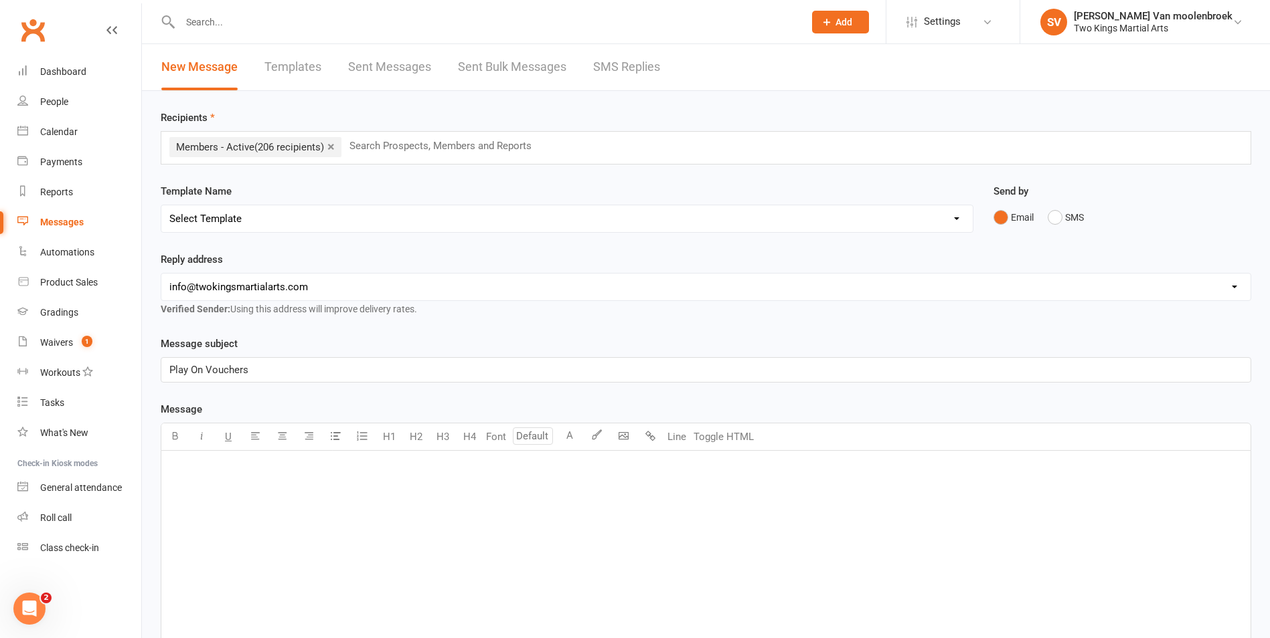
click at [307, 495] on div "﻿" at bounding box center [705, 551] width 1089 height 201
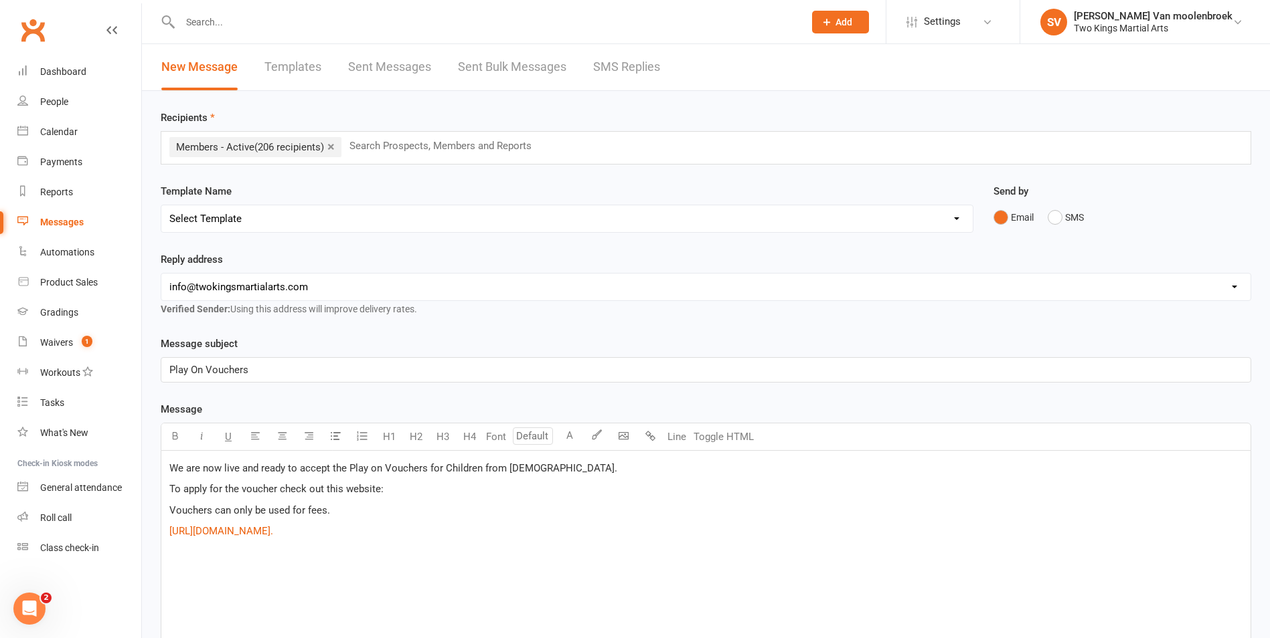
click at [388, 507] on p "Vouchers can only be used for fees." at bounding box center [705, 511] width 1073 height 16
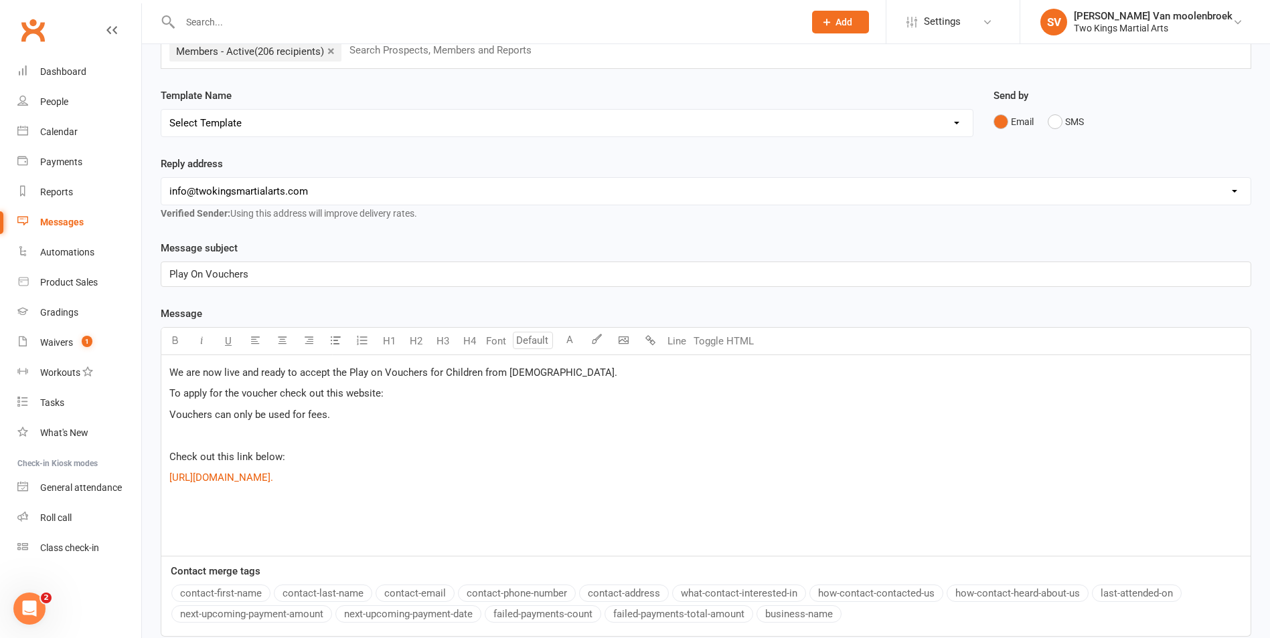
scroll to position [214, 0]
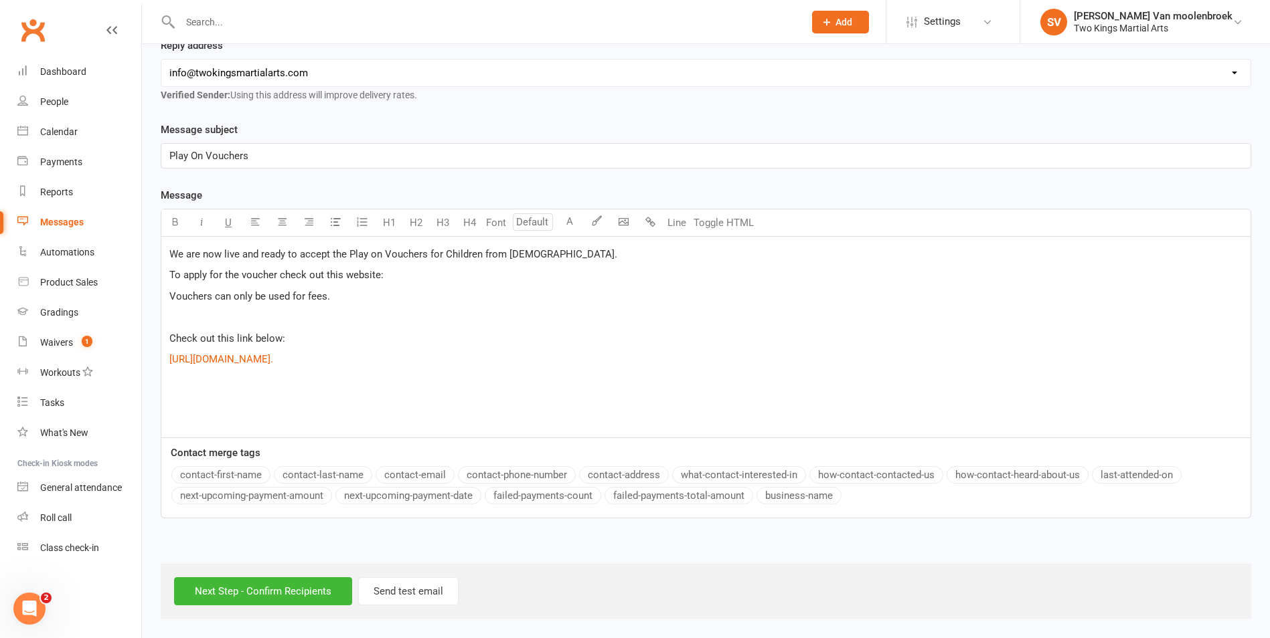
click at [1191, 357] on p "﻿ $ [URL][DOMAIN_NAME]. $ ﻿" at bounding box center [705, 359] width 1073 height 16
click at [363, 296] on p "Vouchers can only be used for fees." at bounding box center [705, 296] width 1073 height 16
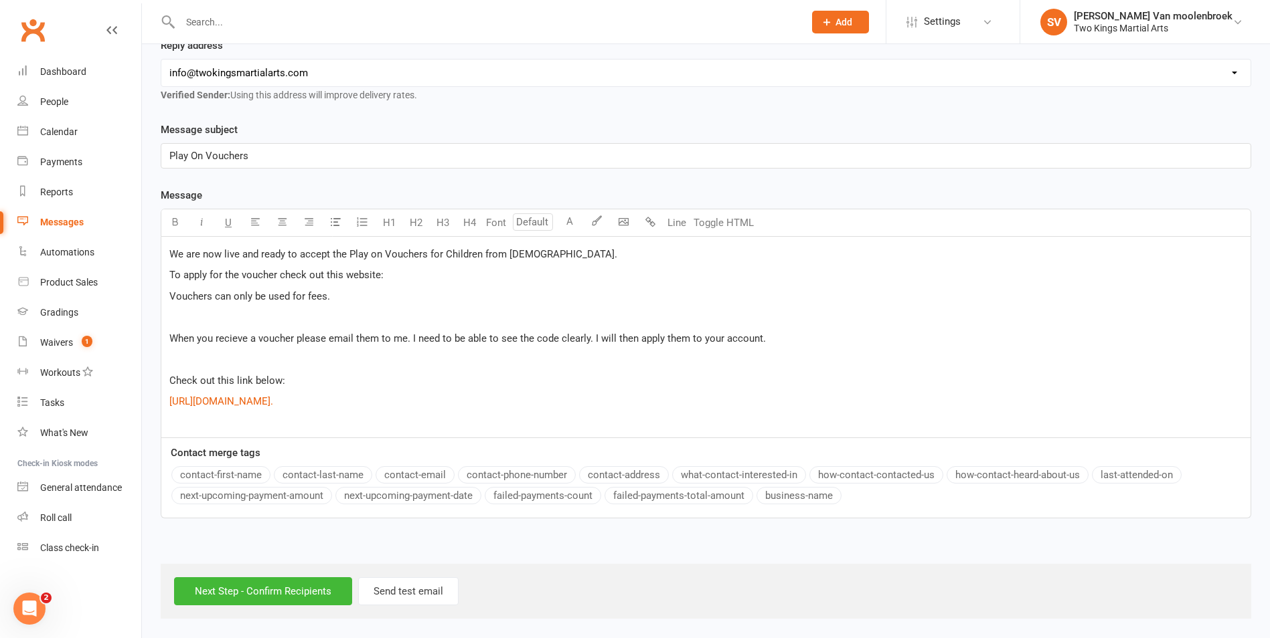
click at [188, 424] on div "We are now live and ready to accept the Play on Vouchers for Children from [DEM…" at bounding box center [705, 337] width 1089 height 201
click at [1211, 401] on p "﻿ $ [URL][DOMAIN_NAME]. $ ﻿" at bounding box center [705, 402] width 1073 height 16
click at [1211, 400] on p "﻿ $ [URL][DOMAIN_NAME]. $ ﻿" at bounding box center [705, 402] width 1073 height 16
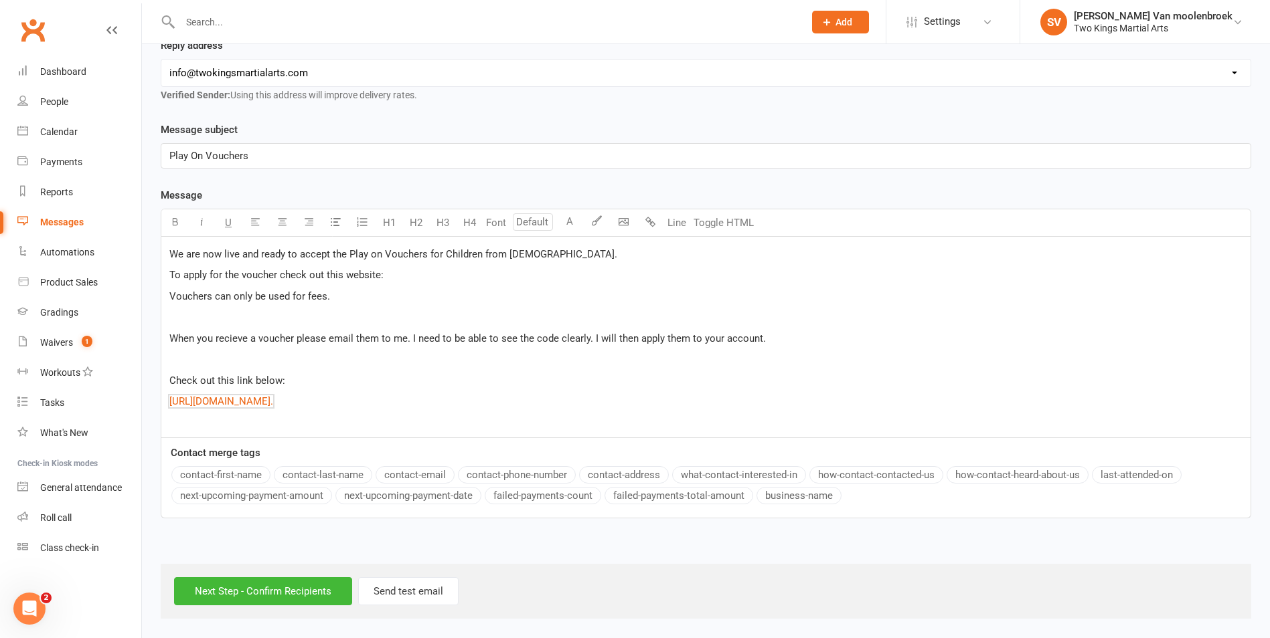
click at [823, 338] on p "When you recieve a voucher please email them to me. I need to be able to see th…" at bounding box center [705, 339] width 1073 height 16
click at [292, 592] on input "Next Step - Confirm Recipients" at bounding box center [263, 592] width 178 height 28
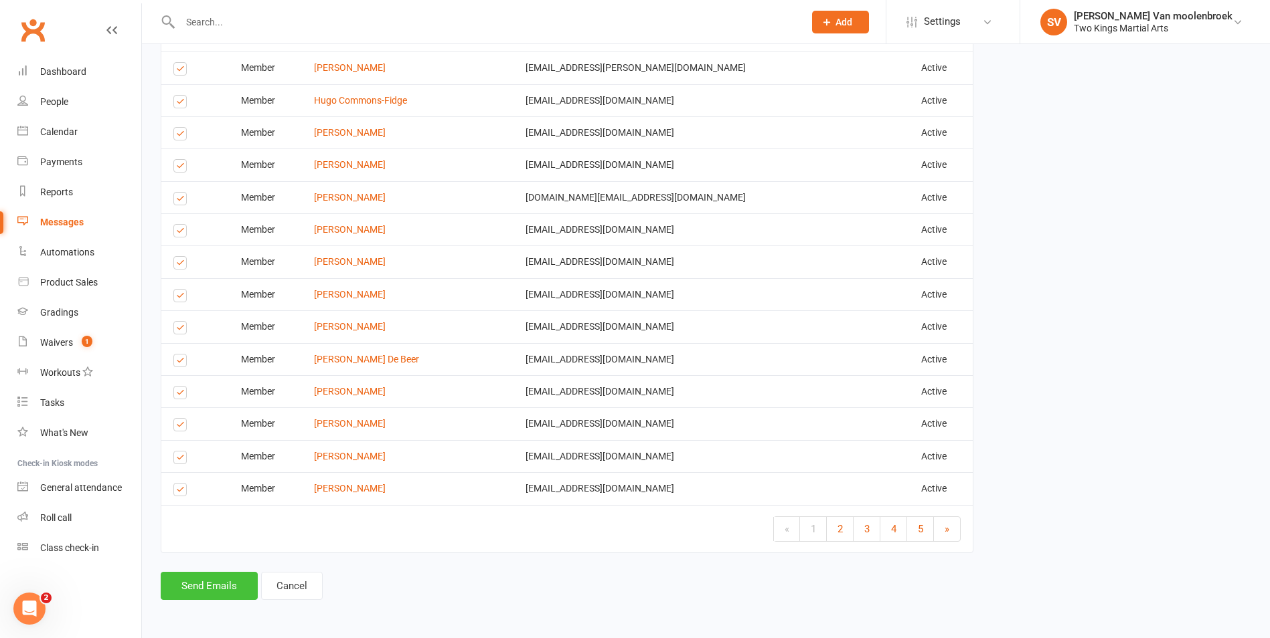
click at [199, 588] on button "Send Emails" at bounding box center [209, 586] width 97 height 28
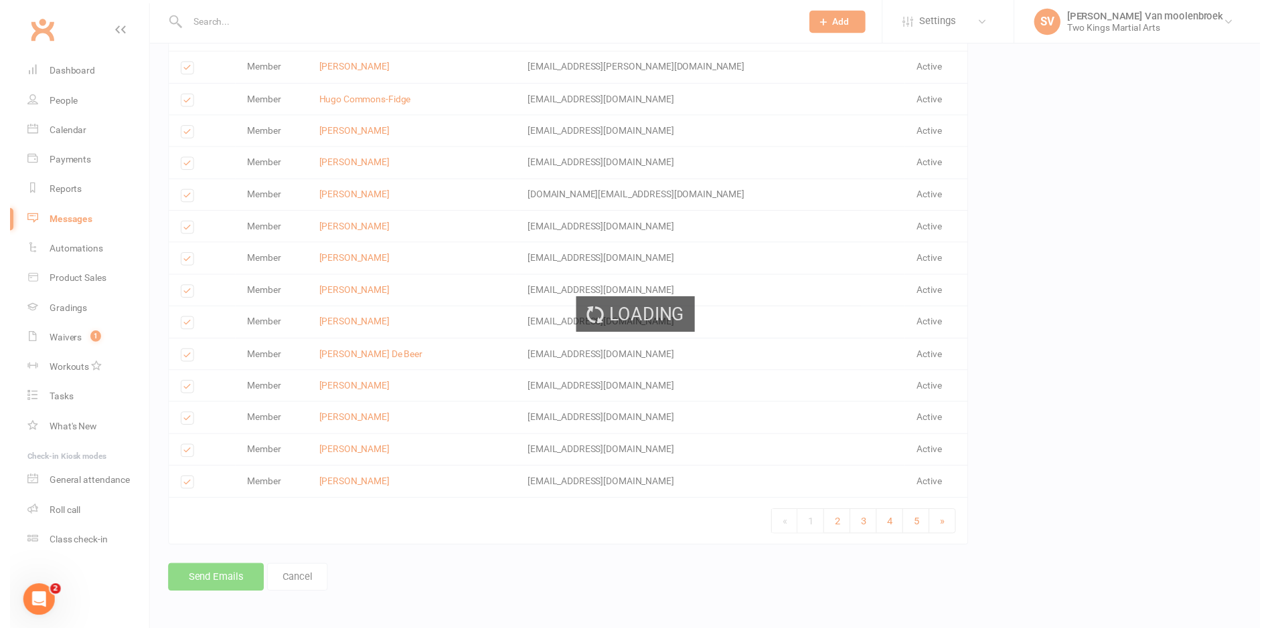
scroll to position [1656, 0]
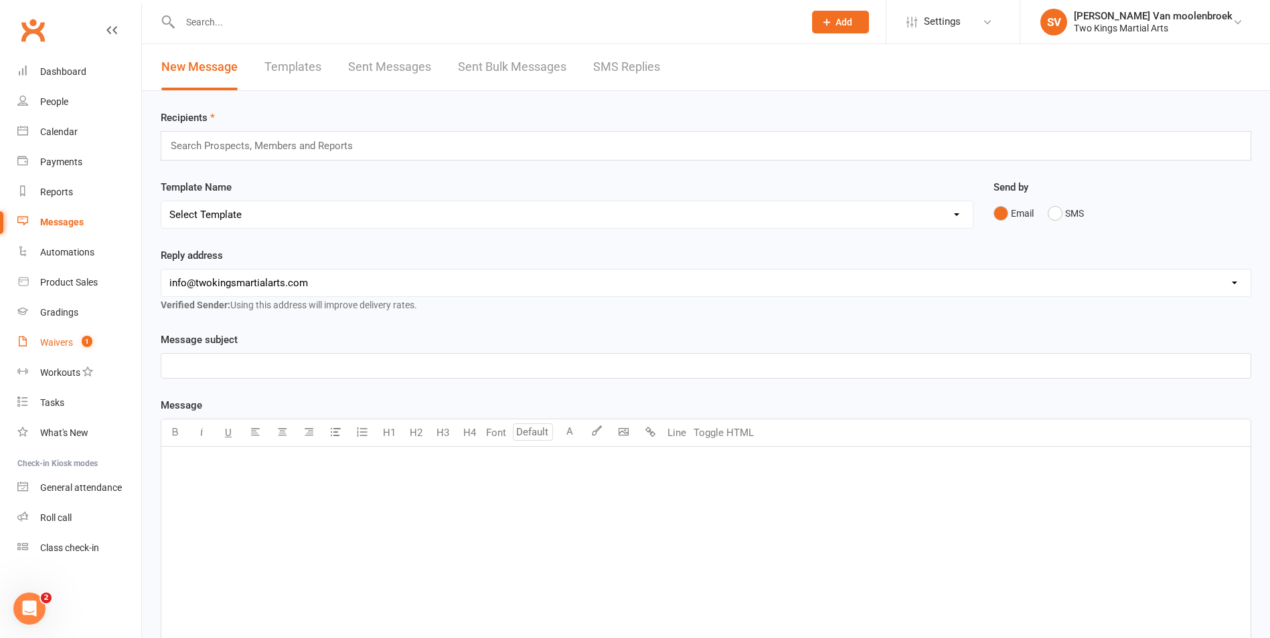
click at [67, 344] on div "Waivers" at bounding box center [56, 342] width 33 height 11
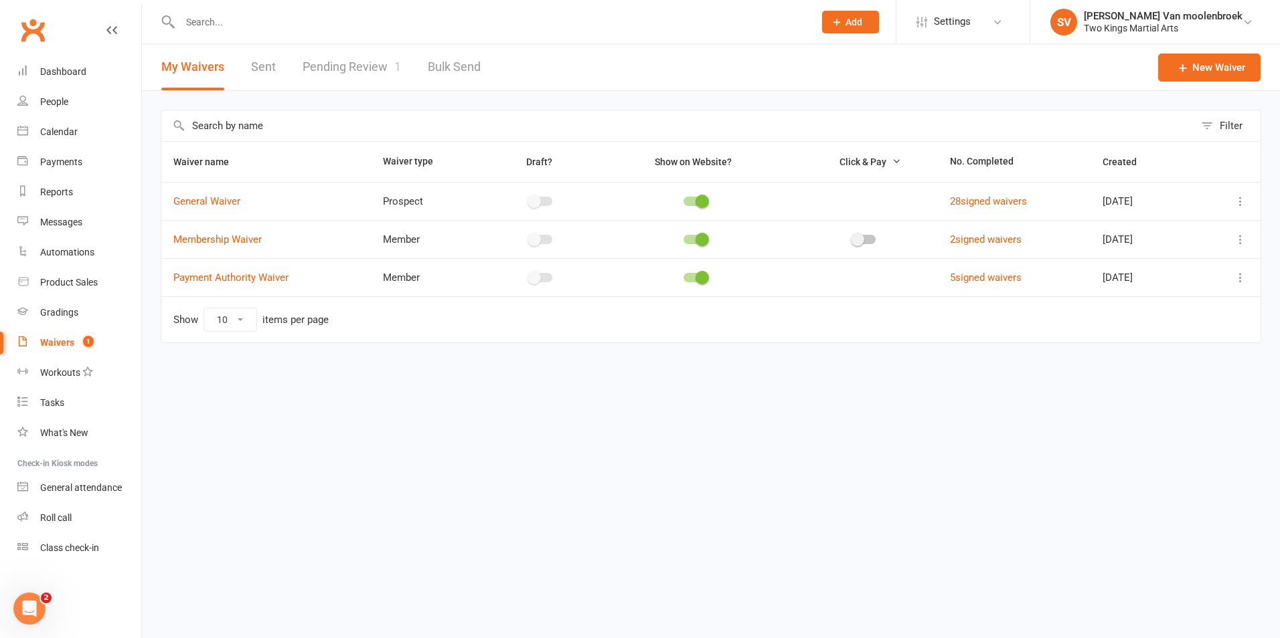
click at [341, 61] on link "Pending Review 1" at bounding box center [352, 67] width 98 height 46
